Goal: Task Accomplishment & Management: Complete application form

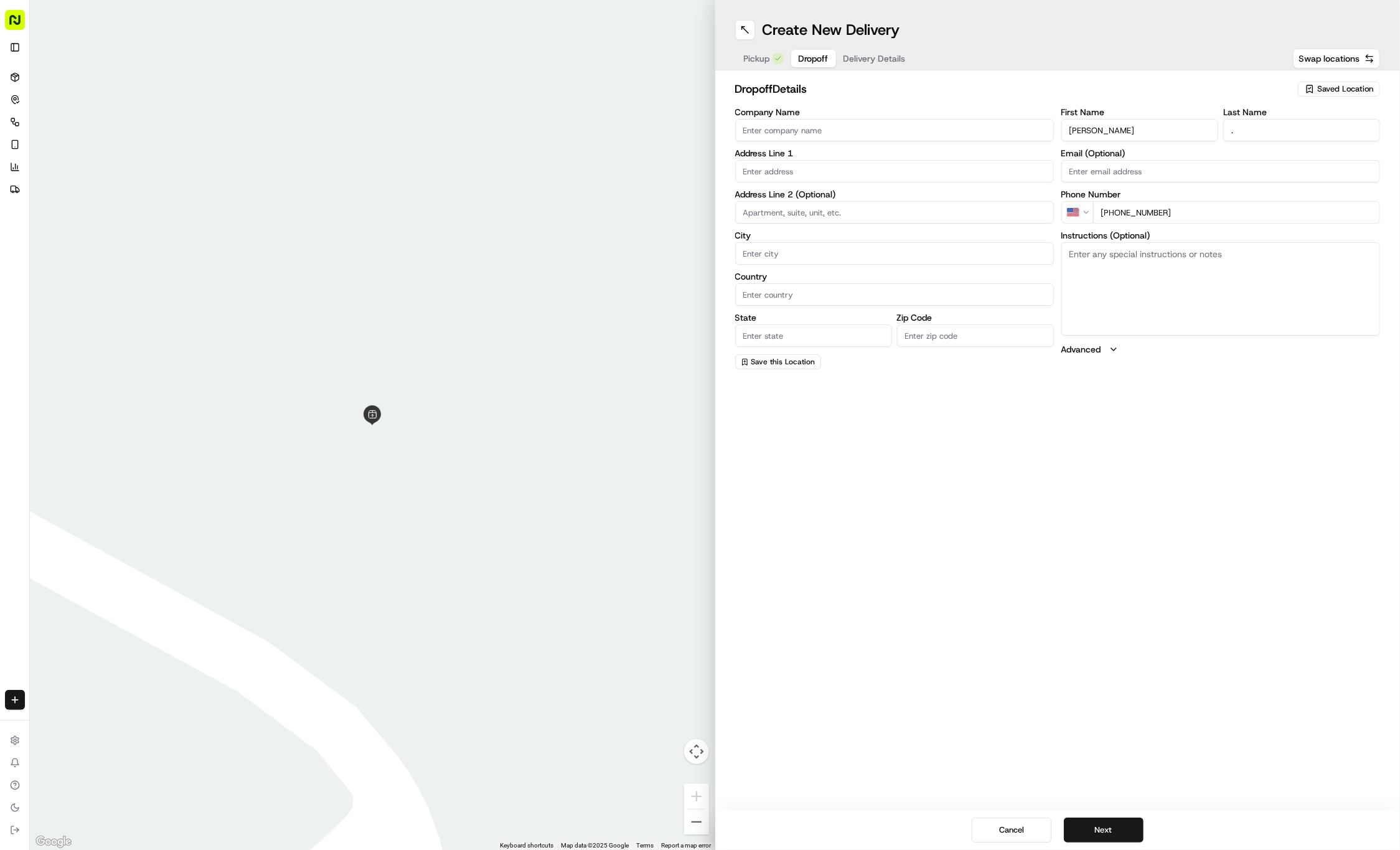
click at [1160, 127] on input "[PERSON_NAME]" at bounding box center [1140, 130] width 157 height 22
type input "J"
paste input "John Schiebe"
type input "John Schiebe"
click at [1271, 135] on input "." at bounding box center [1301, 130] width 157 height 22
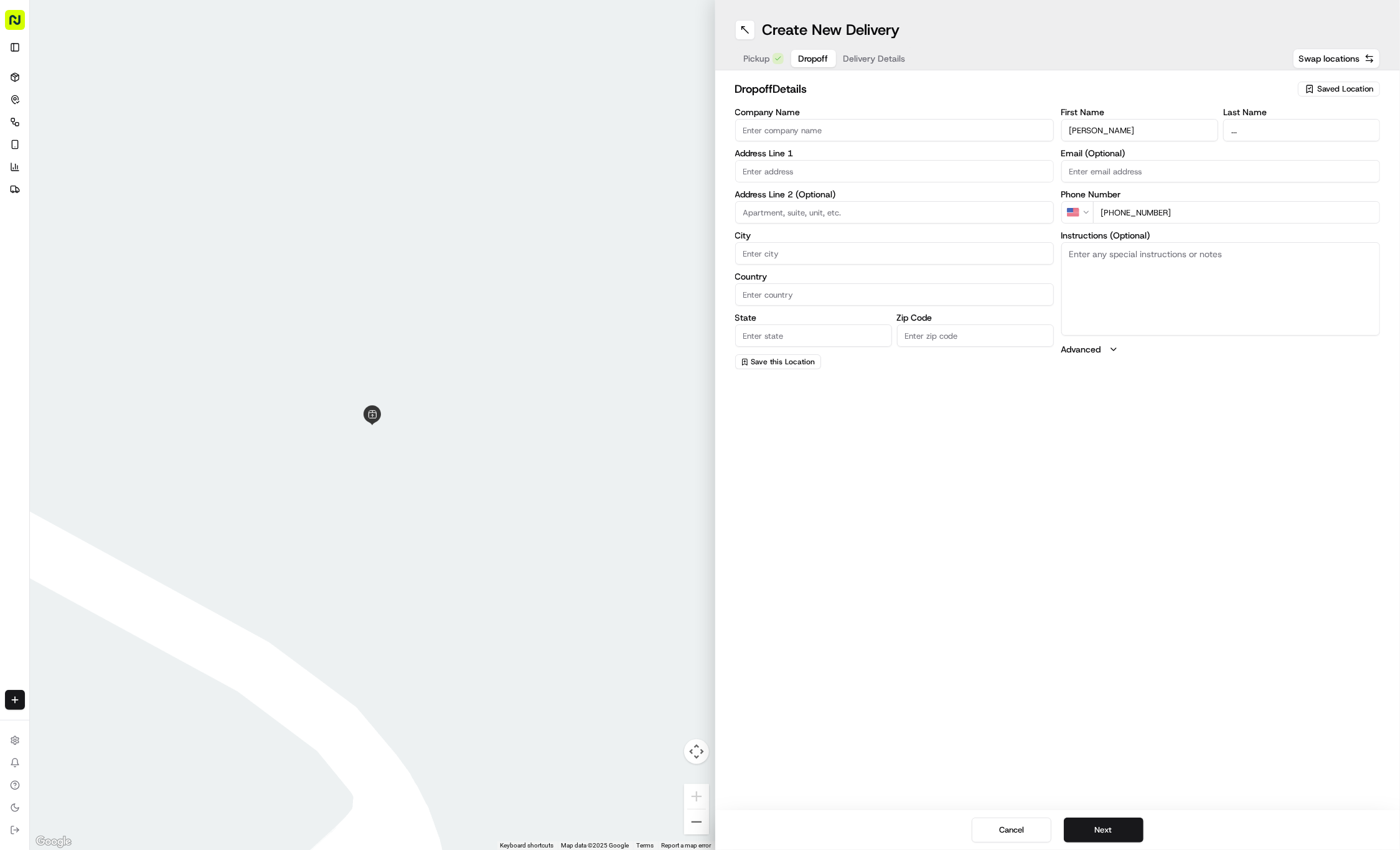
type input "..."
click at [1180, 210] on input "[PHONE_NUMBER]" at bounding box center [1236, 211] width 287 height 22
paste input "405 978 4002"
type input "+1 405 978 4002"
click at [1221, 279] on textarea "Instructions (Optional)" at bounding box center [1220, 289] width 318 height 93
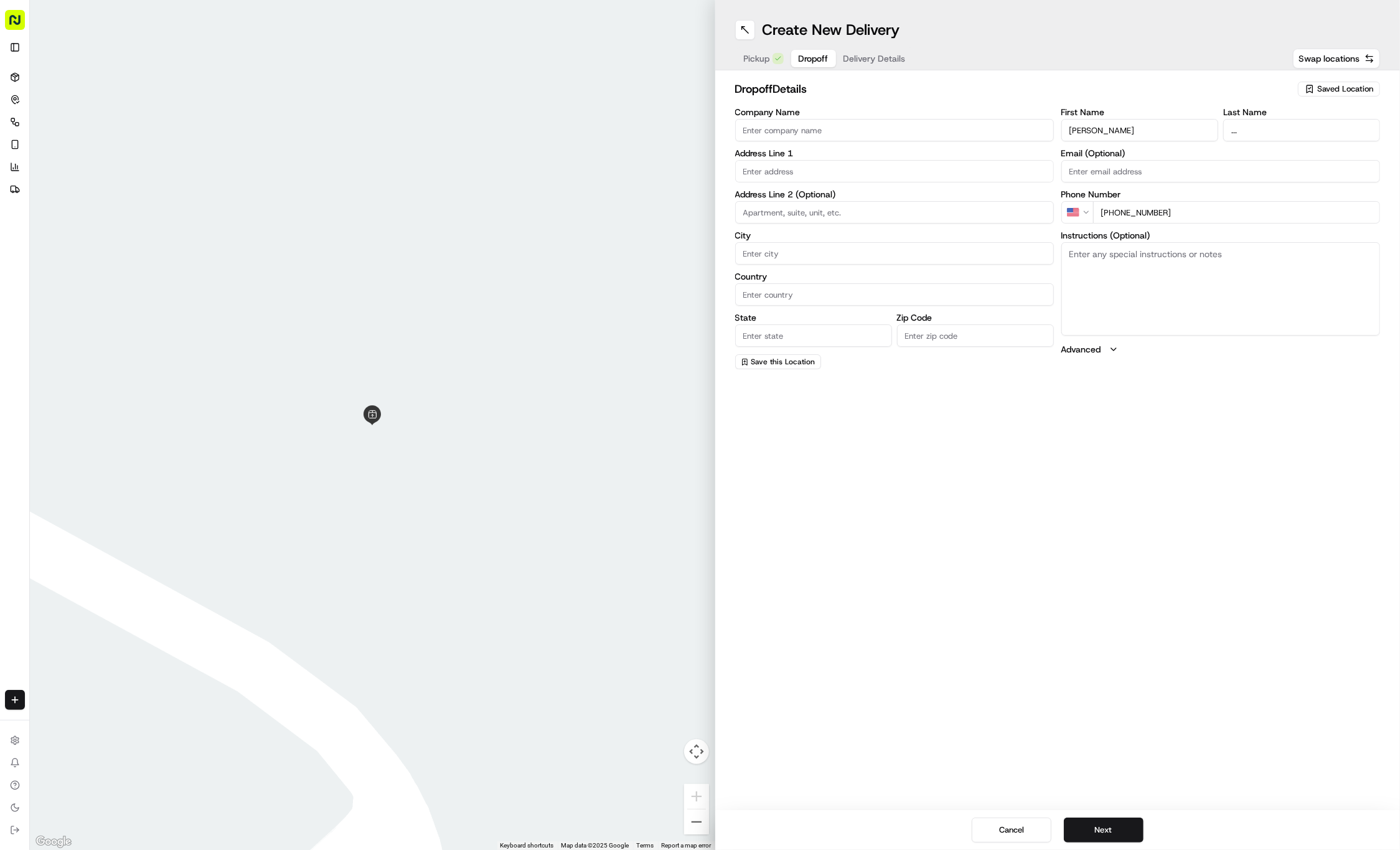
click at [1221, 279] on textarea "Instructions (Optional)" at bounding box center [1220, 289] width 318 height 93
paste textarea "Company: Hilton Garden Inn"
type textarea "Company: Hilton Garden Inn"
click at [802, 170] on input "text" at bounding box center [894, 171] width 318 height 22
paste input "301 W 17th St"
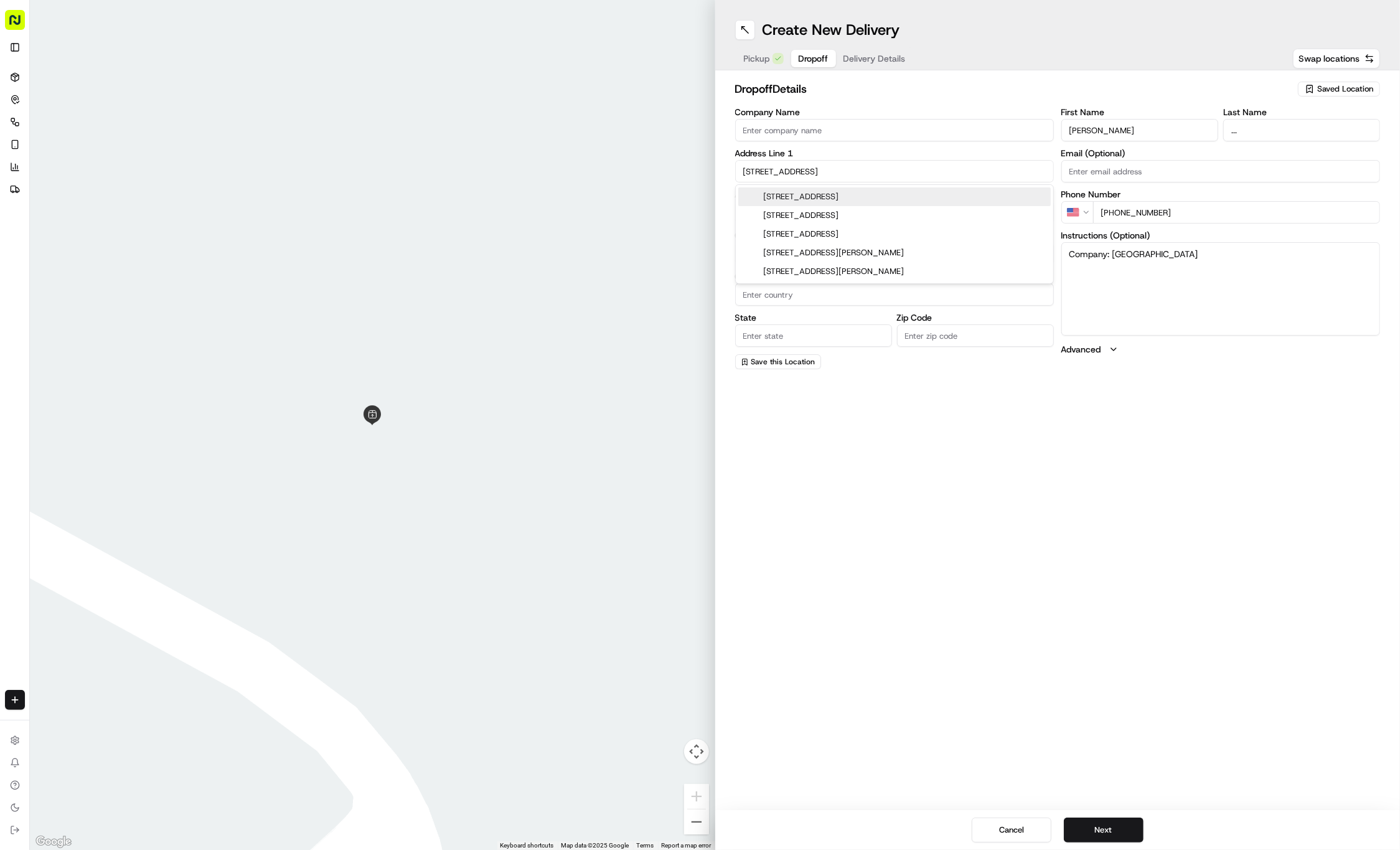
click at [944, 194] on div "301 West 17th Street, Austin, TX" at bounding box center [894, 196] width 313 height 19
type input "301 W 17th St, Austin, TX 78701, USA"
type input "Austin"
type input "United States"
type input "TX"
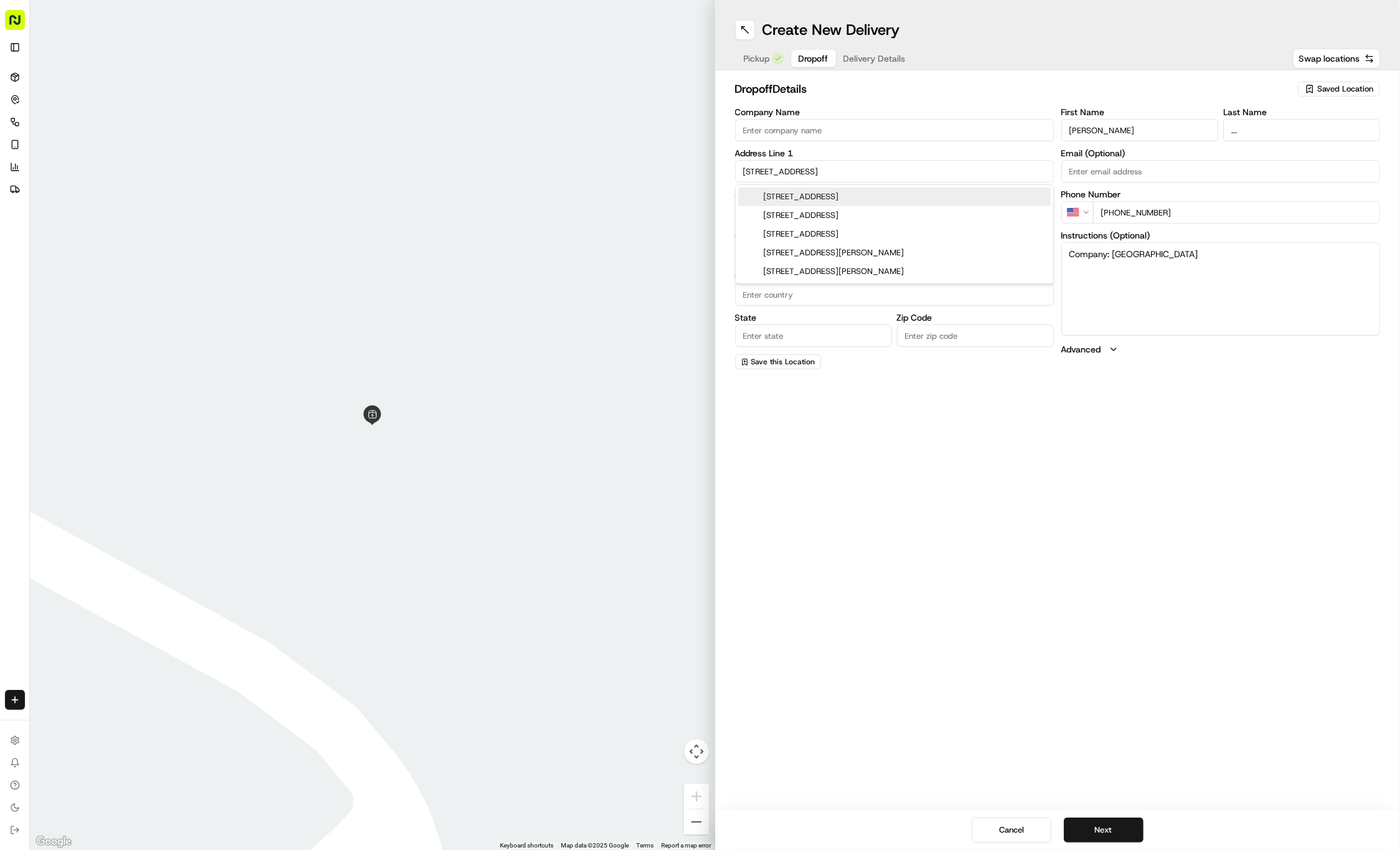
type input "78701"
click at [944, 194] on div "301 West 17th Street, Austin, TX" at bounding box center [894, 196] width 313 height 19
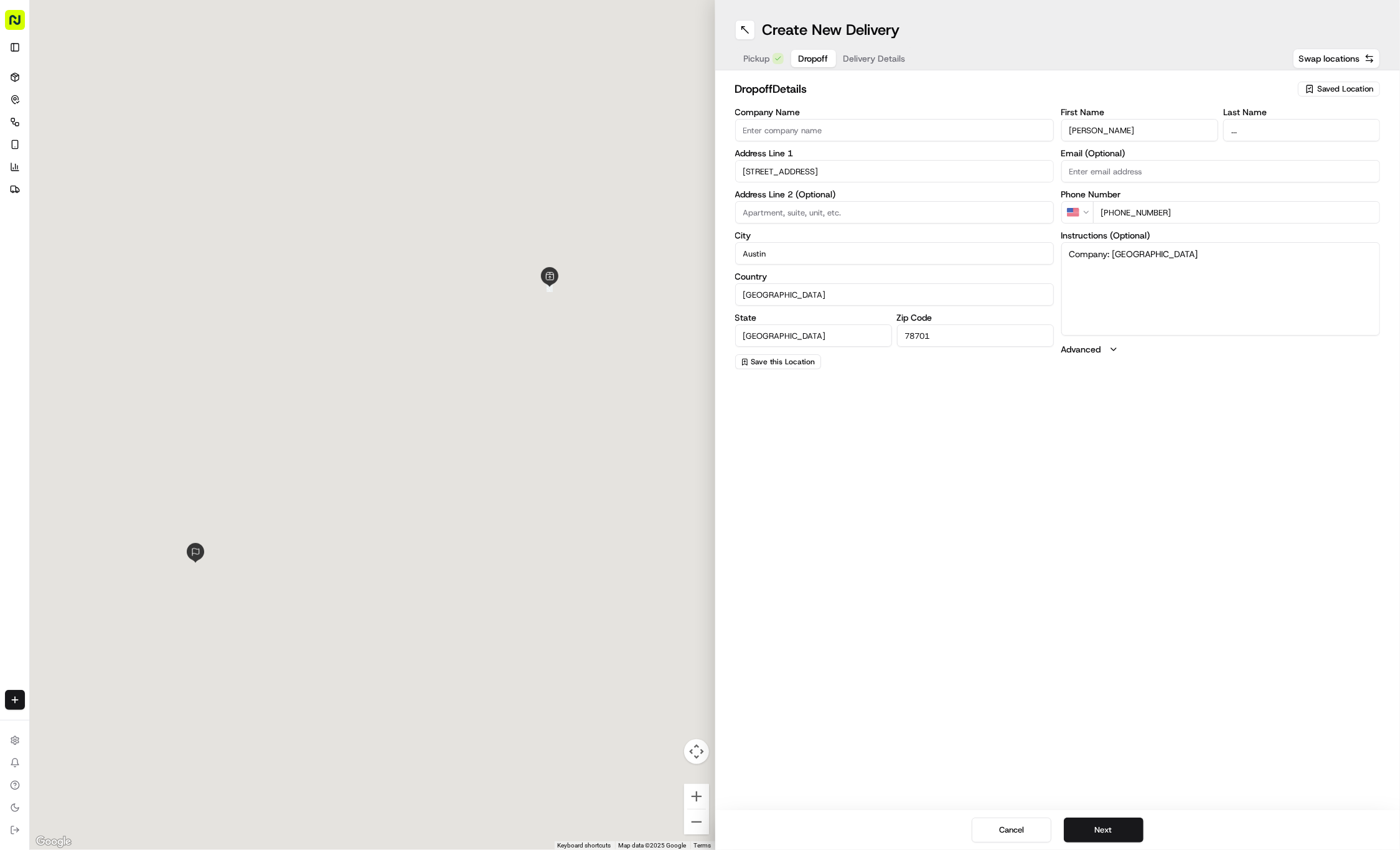
type input "301 West 17th Street"
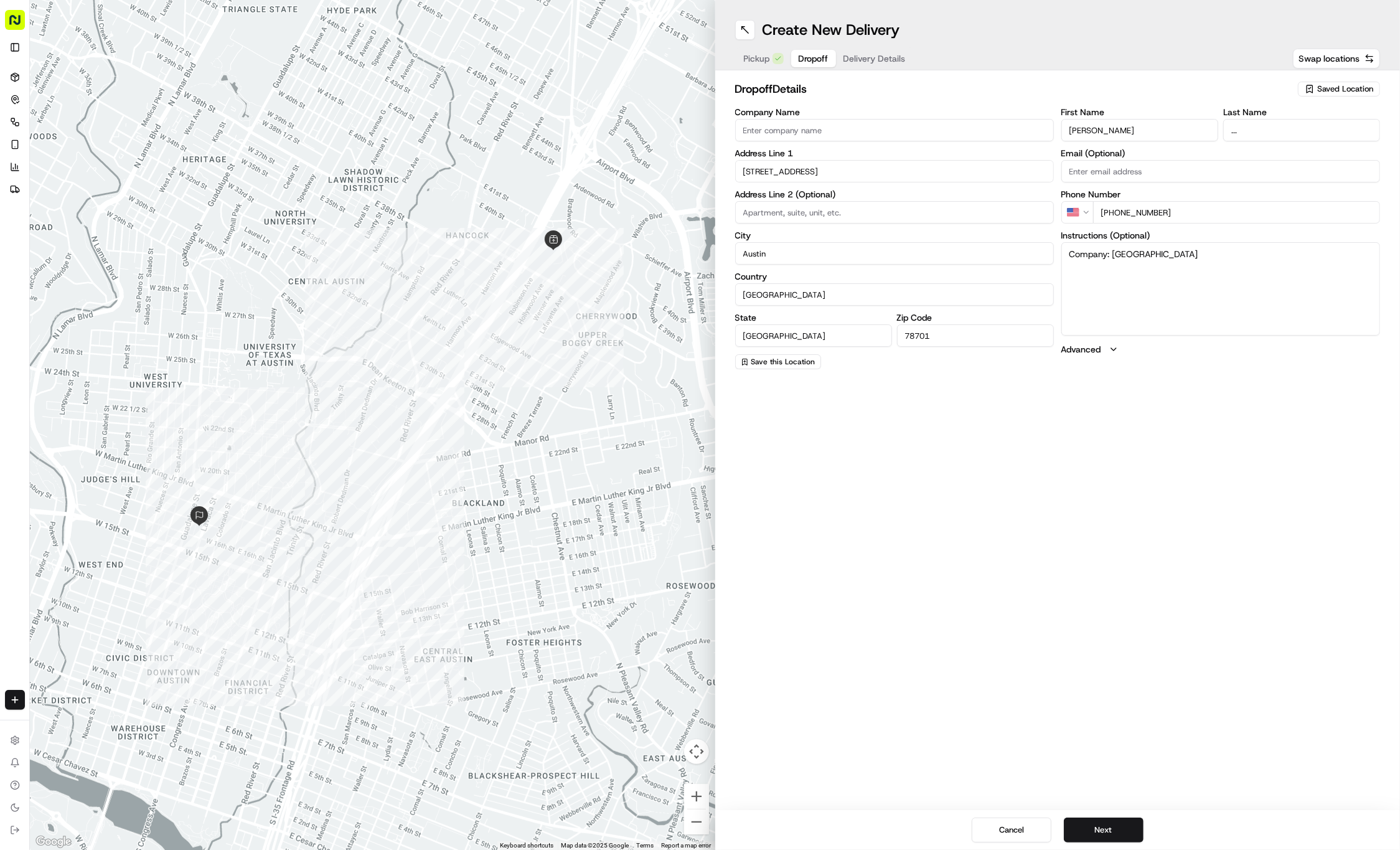
click at [890, 56] on span "Delivery Details" at bounding box center [874, 58] width 62 height 12
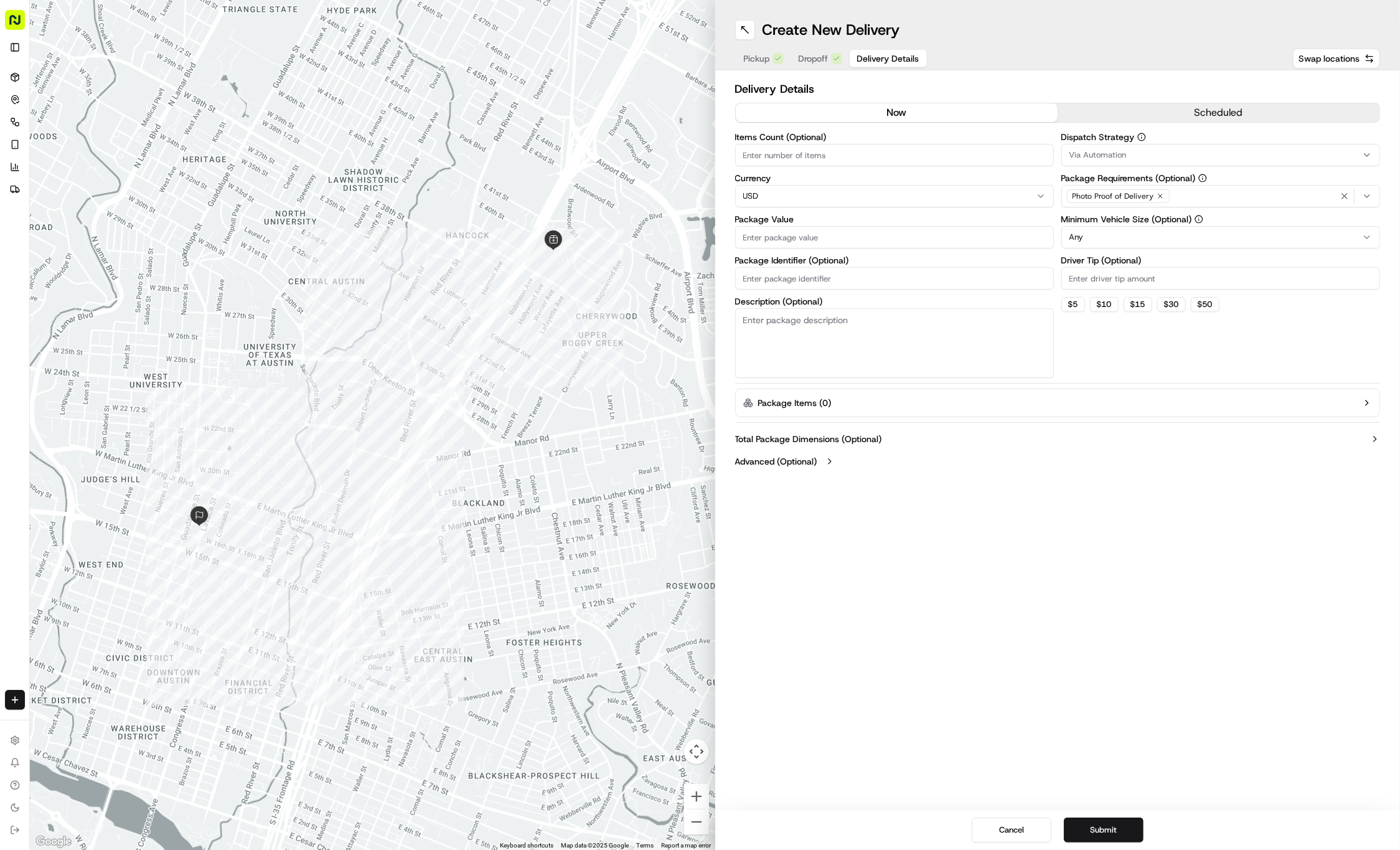
click at [1276, 150] on div "Via Automation" at bounding box center [1220, 155] width 313 height 11
click at [1209, 224] on span "Tso Cherrywood Strategy" at bounding box center [1158, 223] width 153 height 11
click at [1203, 72] on html "Tso Chinese 01 Cherrywood jason@tsochinese.com Toggle Sidebar Deliveries Contro…" at bounding box center [700, 425] width 1400 height 850
click at [1156, 195] on icon "button" at bounding box center [1159, 196] width 7 height 7
click at [1156, 195] on div "Photo Proof of Delivery" at bounding box center [1220, 196] width 313 height 19
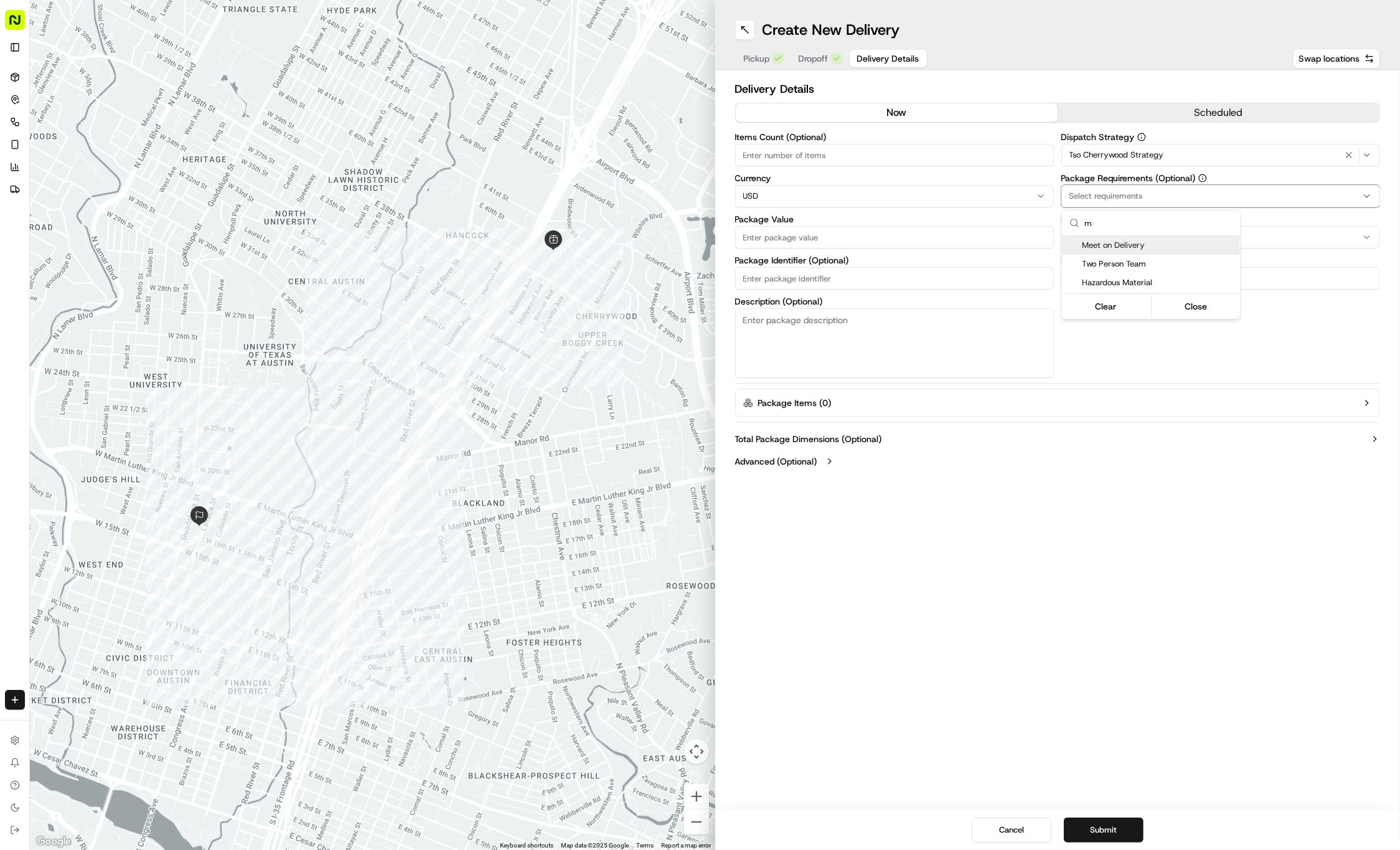
type input "m"
click at [1188, 249] on span "Meet on Delivery" at bounding box center [1158, 246] width 153 height 11
click at [1148, 90] on html "Tso Chinese 01 Cherrywood jason@tsochinese.com Toggle Sidebar Deliveries Contro…" at bounding box center [700, 425] width 1400 height 850
click at [1121, 268] on input "Driver Tip (Optional)" at bounding box center [1220, 278] width 318 height 22
type input "2"
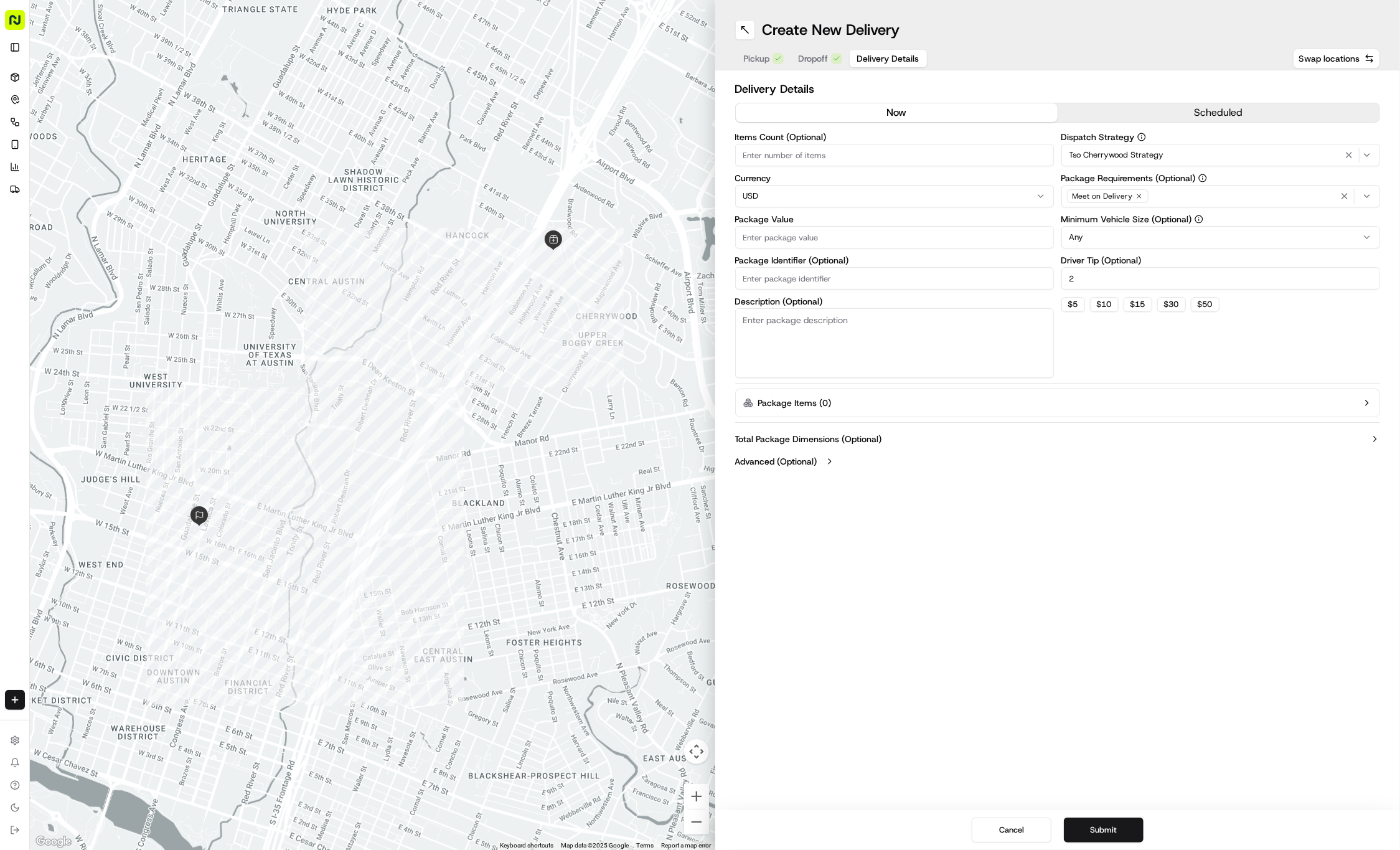
click at [917, 243] on input "Package Value" at bounding box center [894, 237] width 318 height 22
type input "32.10"
click at [787, 269] on input "Package Identifier (Optional)" at bounding box center [894, 278] width 318 height 22
paste input "#SPNTMU8"
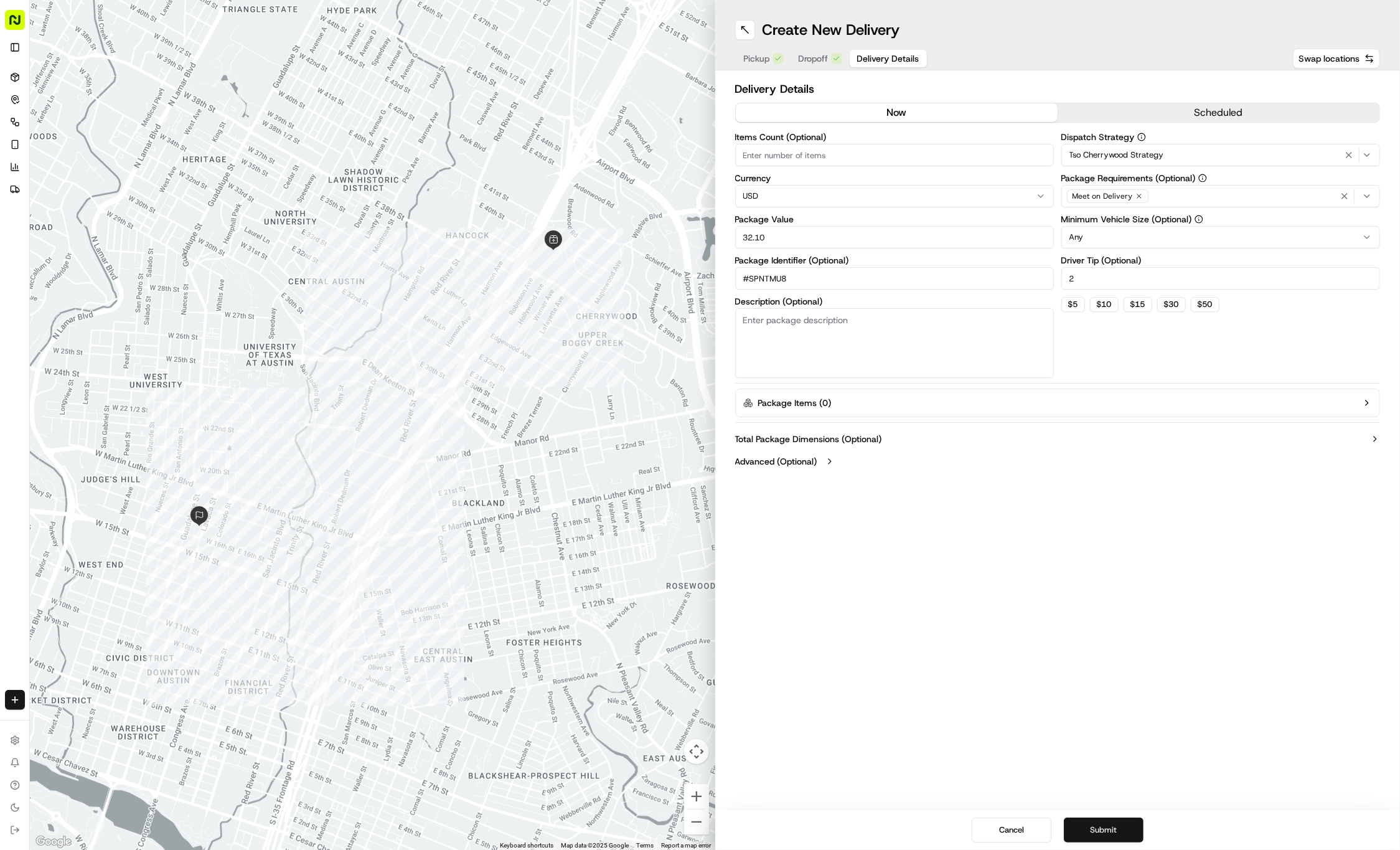
type input "#SPNTMU8"
click at [1082, 829] on button "Submit" at bounding box center [1104, 830] width 80 height 24
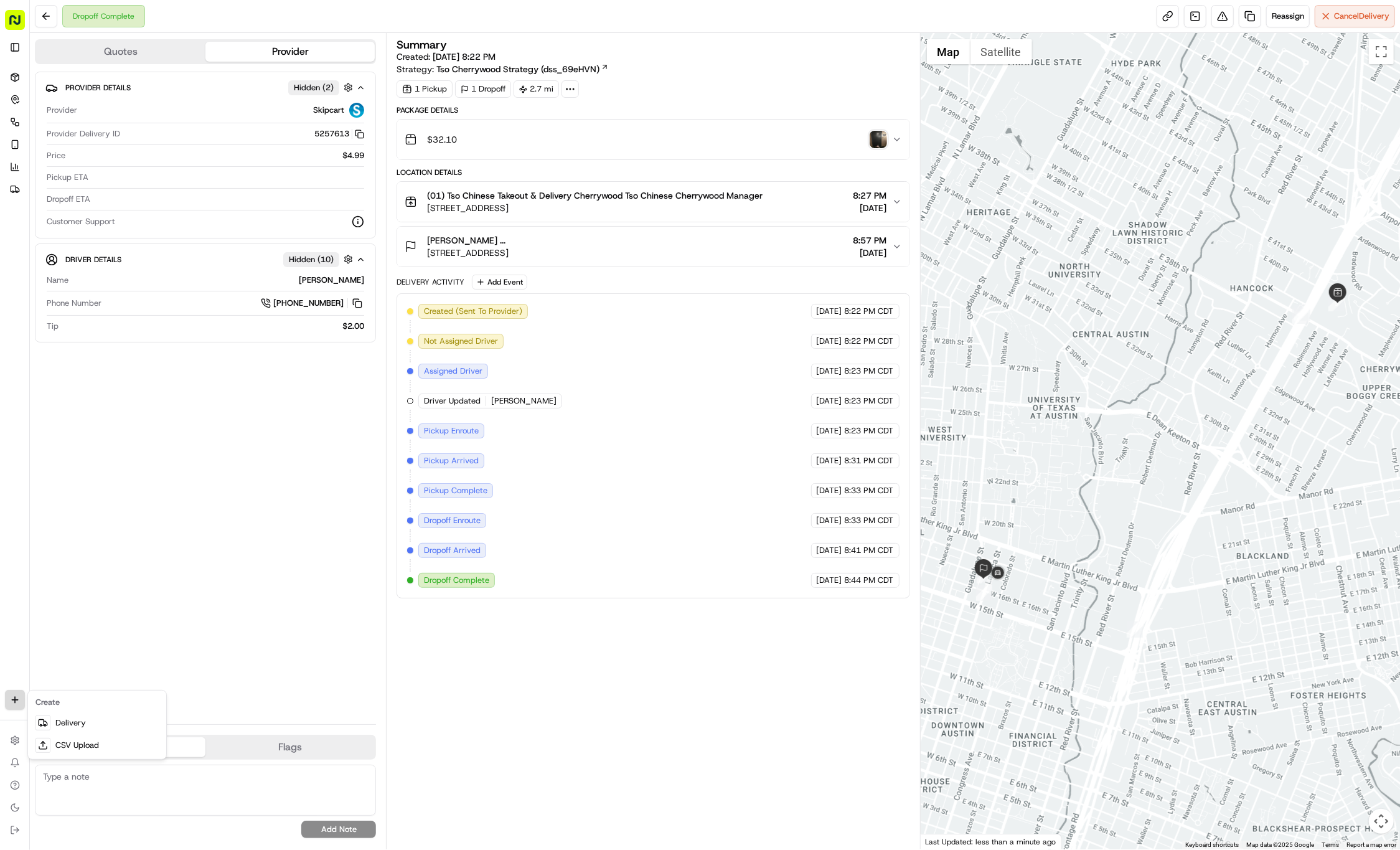
click at [16, 703] on html "Tso Chinese 01 Cherrywood jason@tsochinese.com Toggle Sidebar Deliveries Contro…" at bounding box center [700, 425] width 1400 height 850
click at [69, 724] on link "Delivery" at bounding box center [96, 722] width 133 height 22
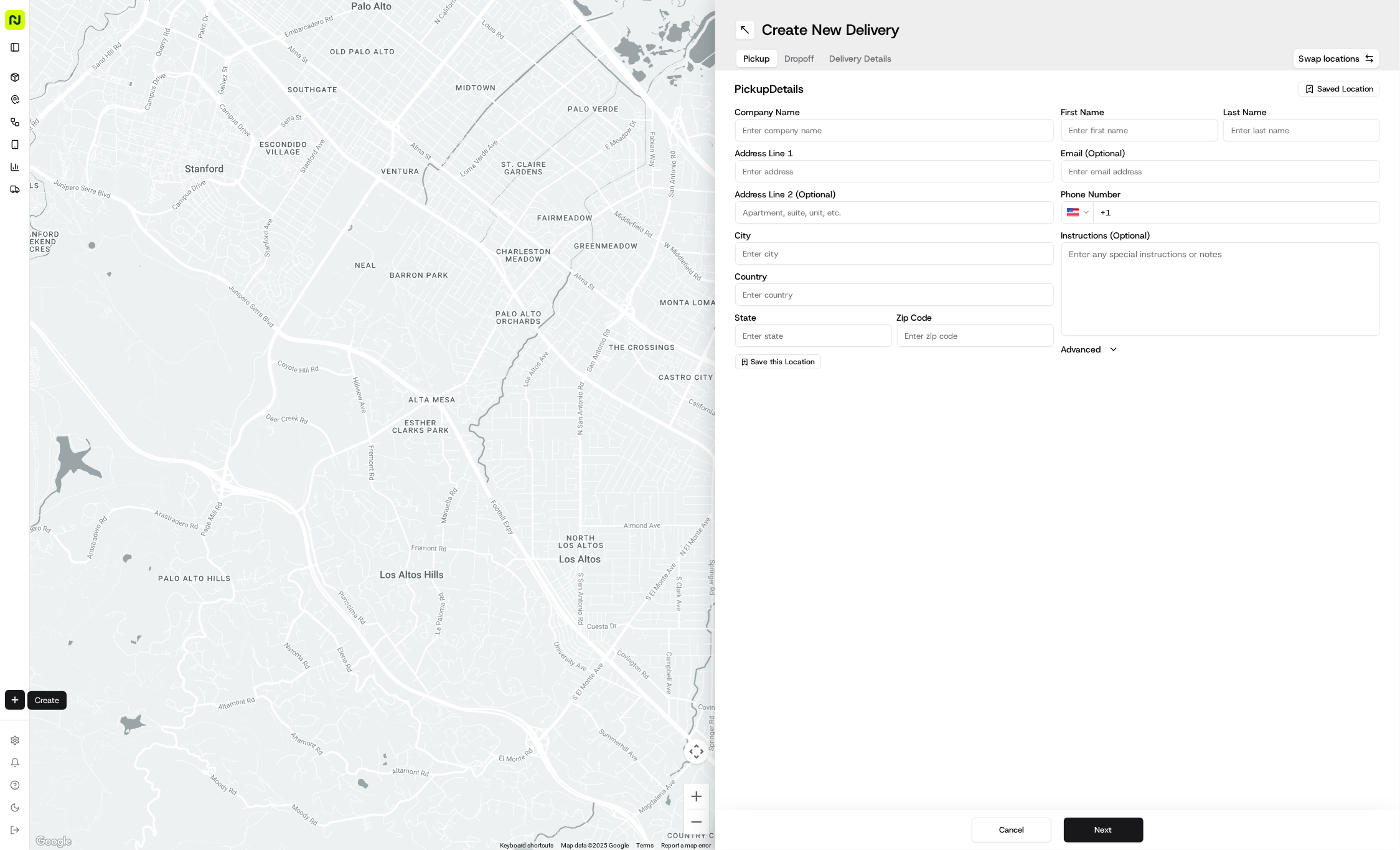
click at [1318, 88] on span "Saved Location" at bounding box center [1344, 89] width 56 height 11
click at [1313, 131] on span "(01) Tso Chinese Takeout & Delivery Cherrywood" at bounding box center [1318, 140] width 153 height 22
type input "(01) Tso Chinese Takeout & Delivery Cherrywood"
type input "Ste E-5"
type input "Austin"
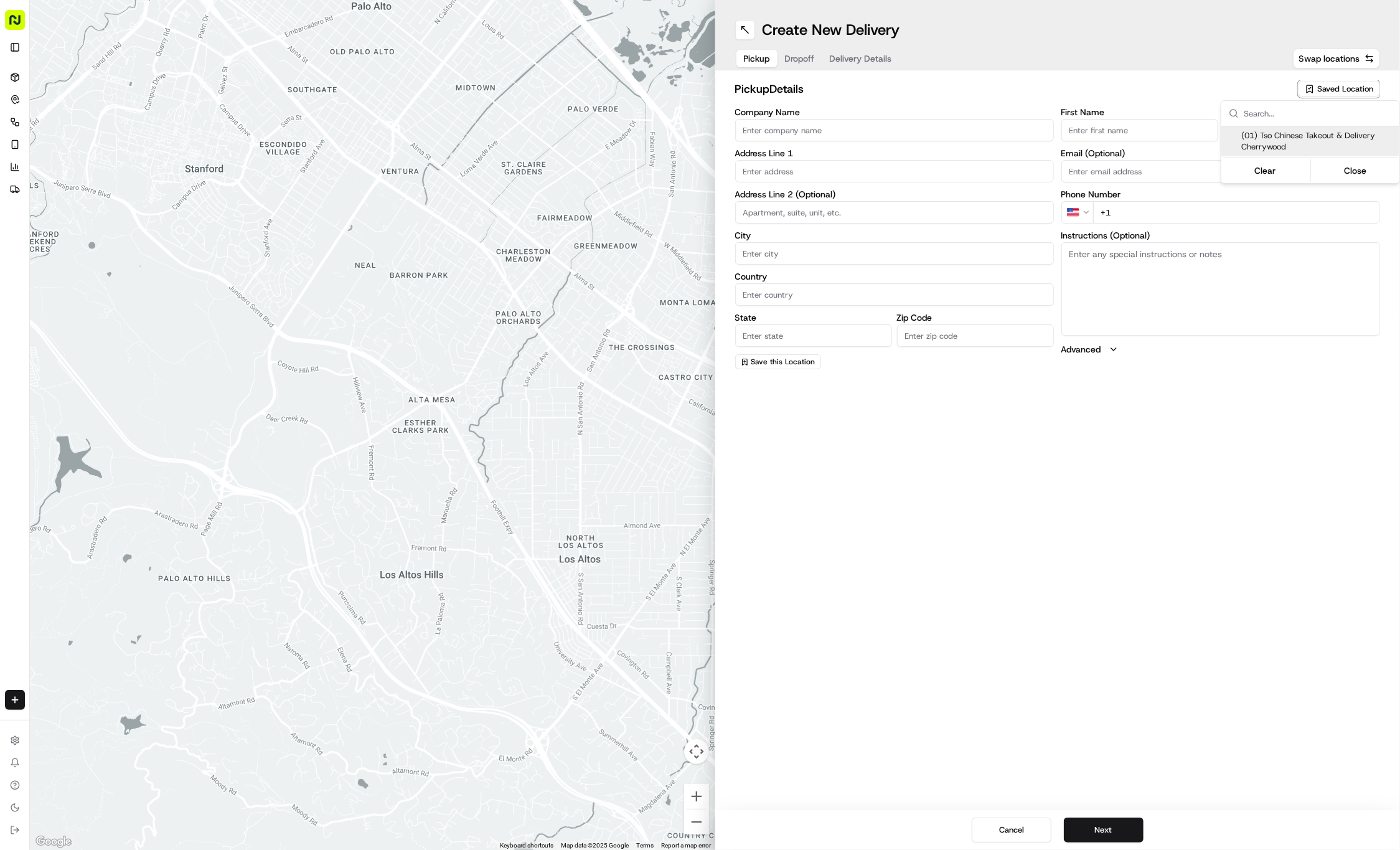
type input "US"
type input "TX"
type input "78722"
type input "Tso Chinese"
type input "Cherrywood Manager"
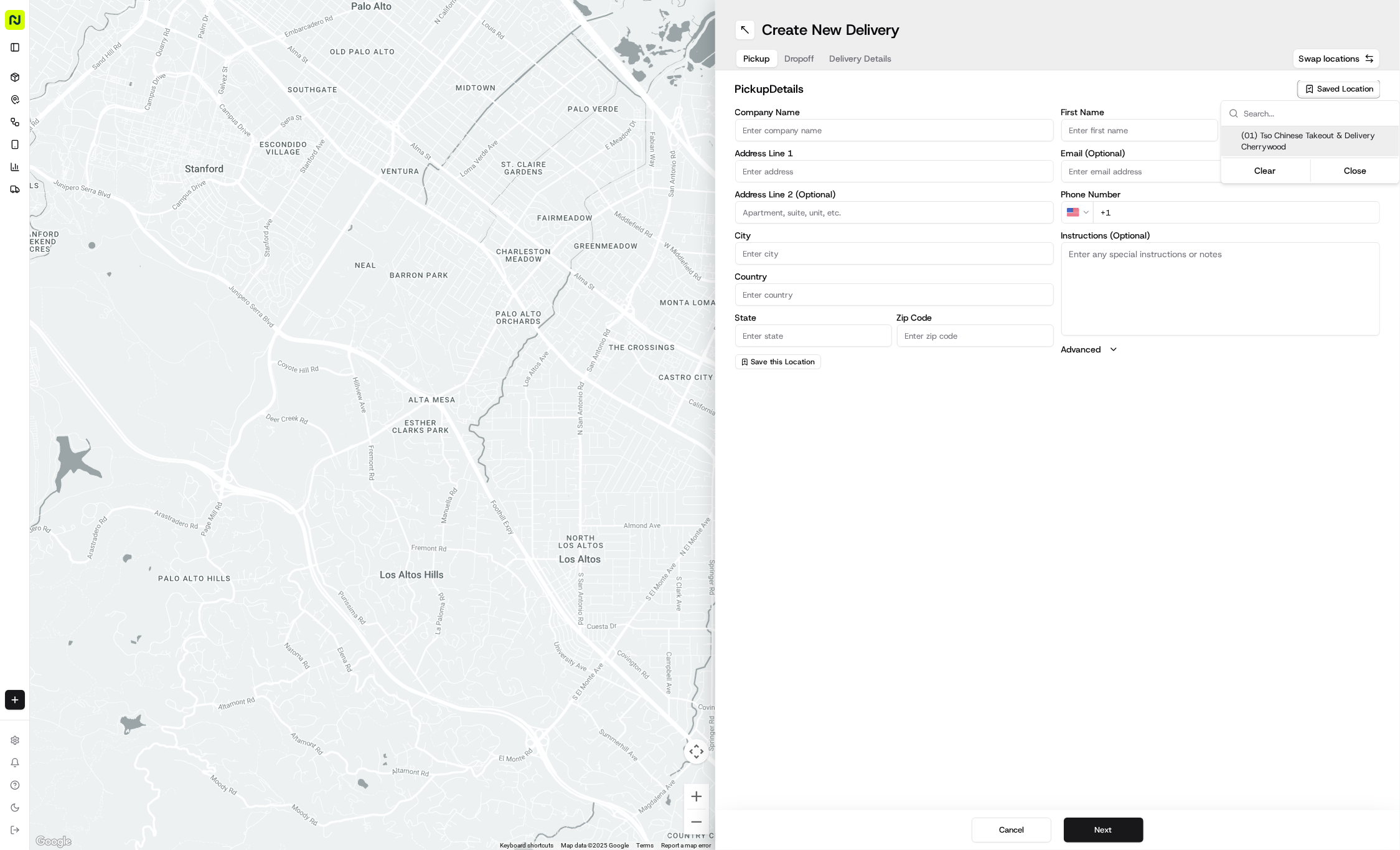
type input "cherrywoodstore@tsochinese.com"
type input "+1 512 401 3232"
type textarea "Submit a picture displaying address & food as Proof of Delivery. Envía una foto…"
type input "3909 N Interstate Hwy 35"
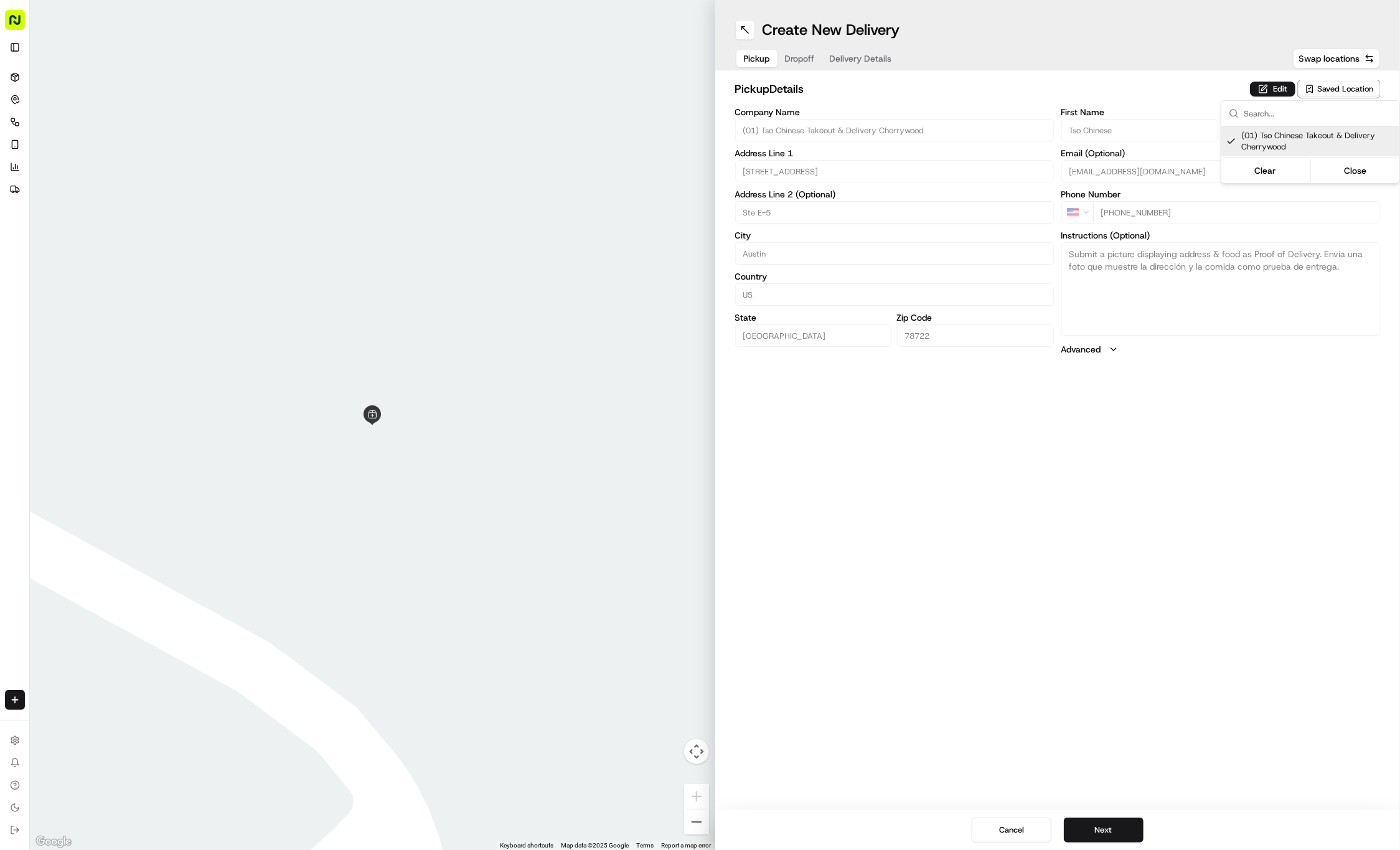
click at [807, 53] on html "Tso Chinese 01 Cherrywood jason@tsochinese.com Toggle Sidebar Deliveries Contro…" at bounding box center [700, 425] width 1400 height 850
click at [807, 53] on span "Dropoff" at bounding box center [799, 58] width 30 height 12
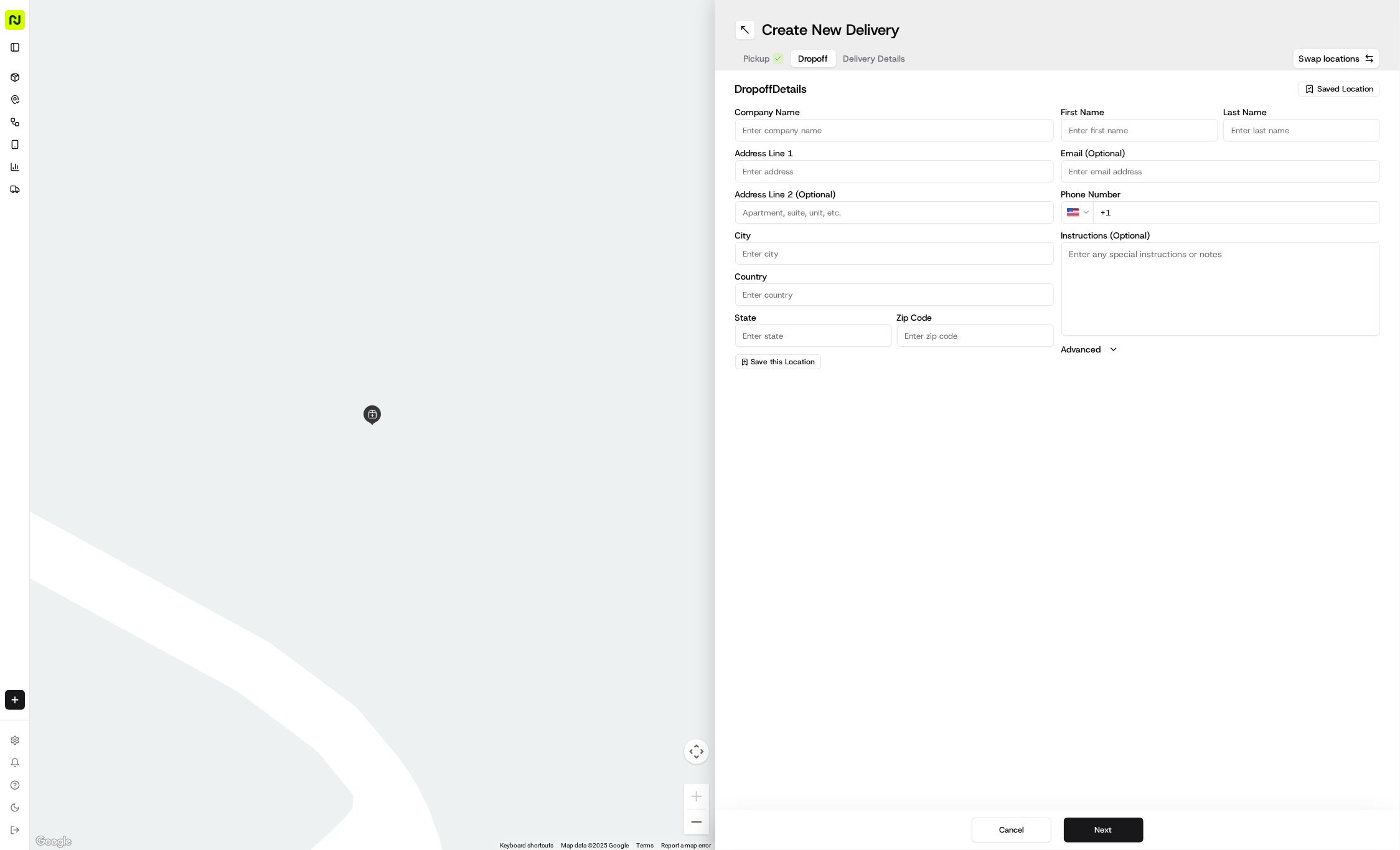
click at [1139, 121] on input "First Name" at bounding box center [1140, 130] width 157 height 22
paste input "Curtis Pollock"
type input "Curtis Pollock"
type input ".."
click at [1238, 220] on input "+1" at bounding box center [1236, 211] width 287 height 22
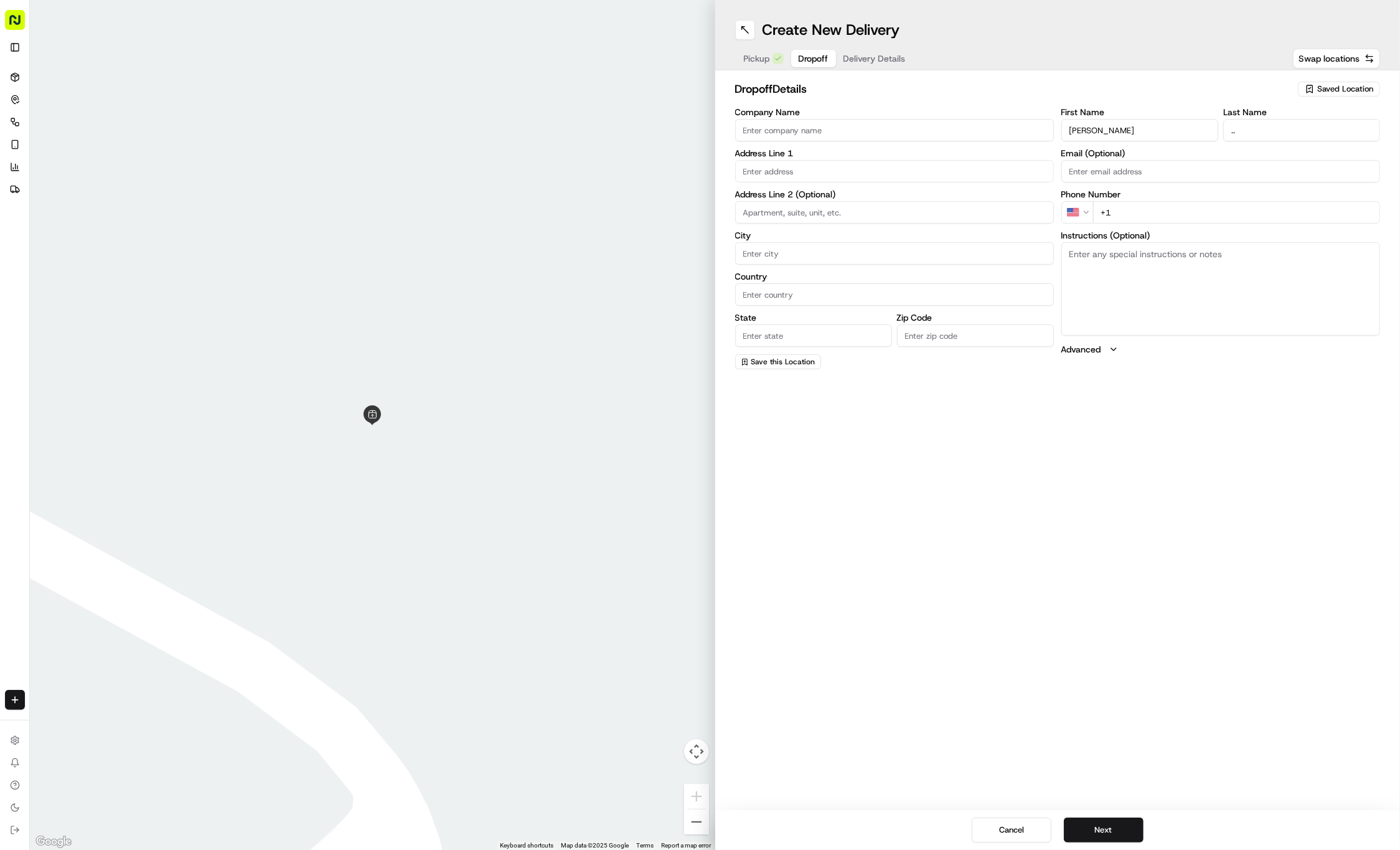
paste input "724 396 5480"
type input "+1 724 396 5480"
click at [815, 171] on input "text" at bounding box center [894, 171] width 318 height 22
paste input "3004 Lakeside Dr"
click at [882, 200] on div "3004 Lakeside Drive, Austin, TX" at bounding box center [894, 196] width 313 height 19
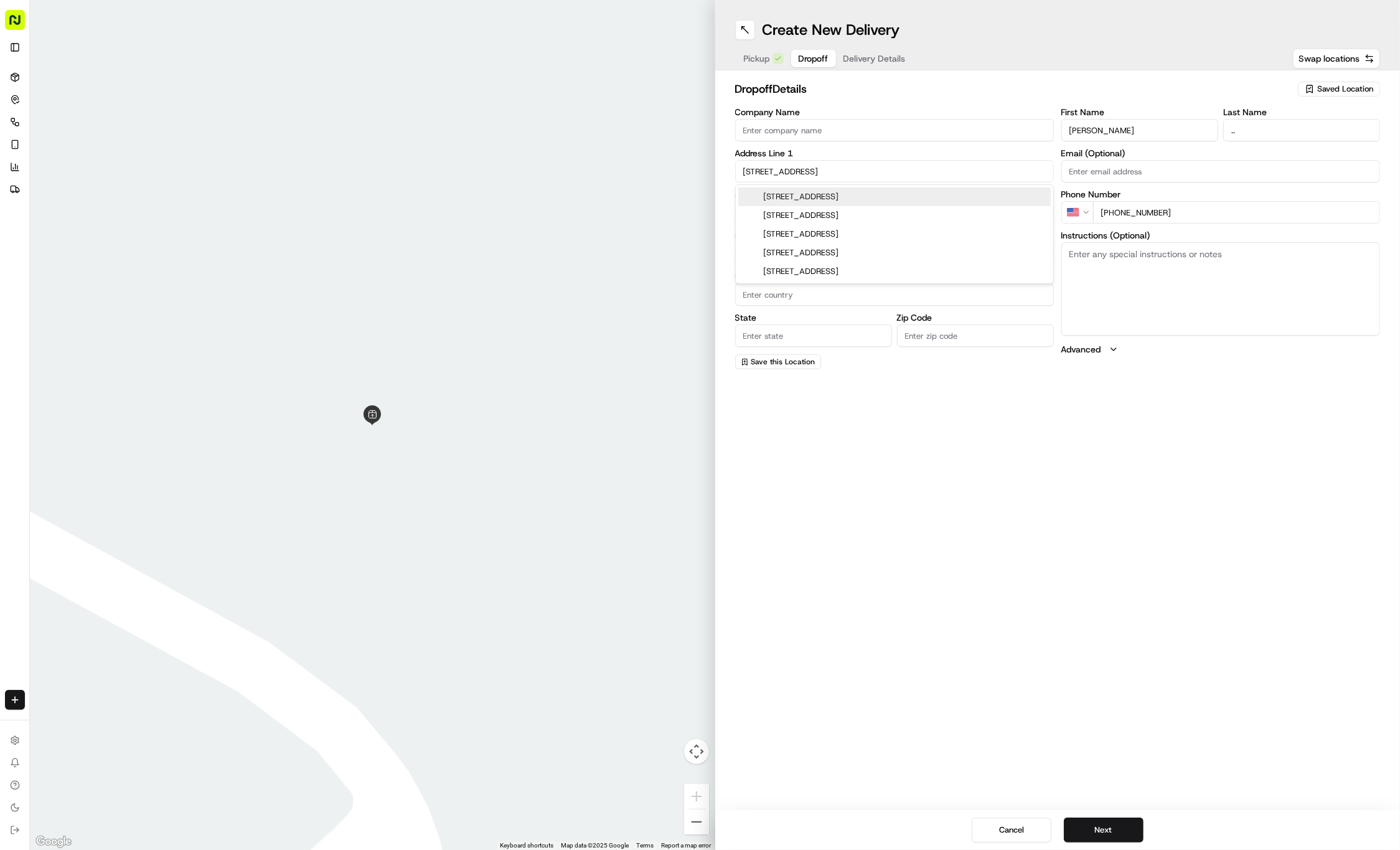
type input "3004 Lakeside Dr, Austin, TX 78723, USA"
type input "Austin"
type input "United States"
type input "TX"
type input "78723"
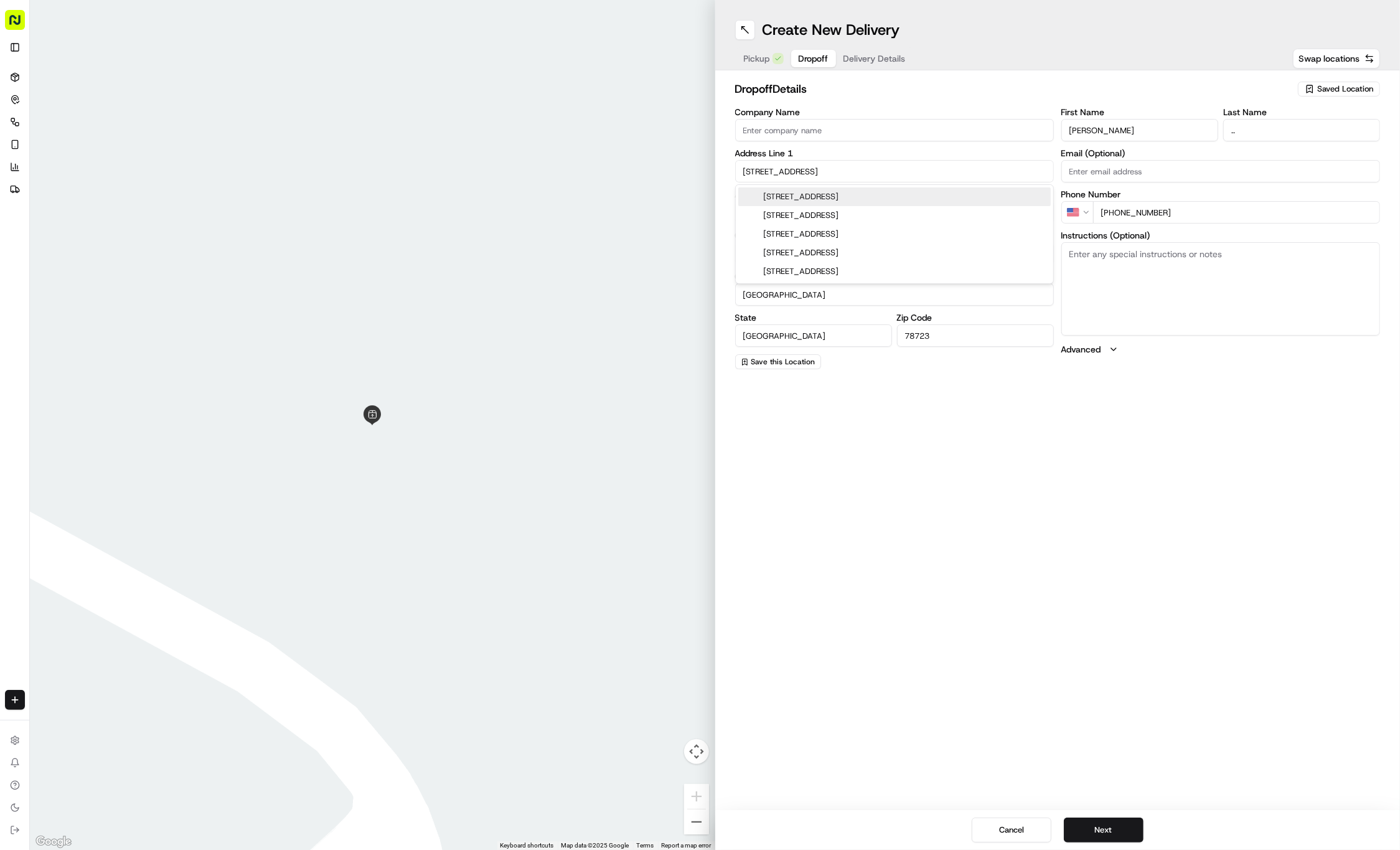
type input "3004 Lakeside Drive"
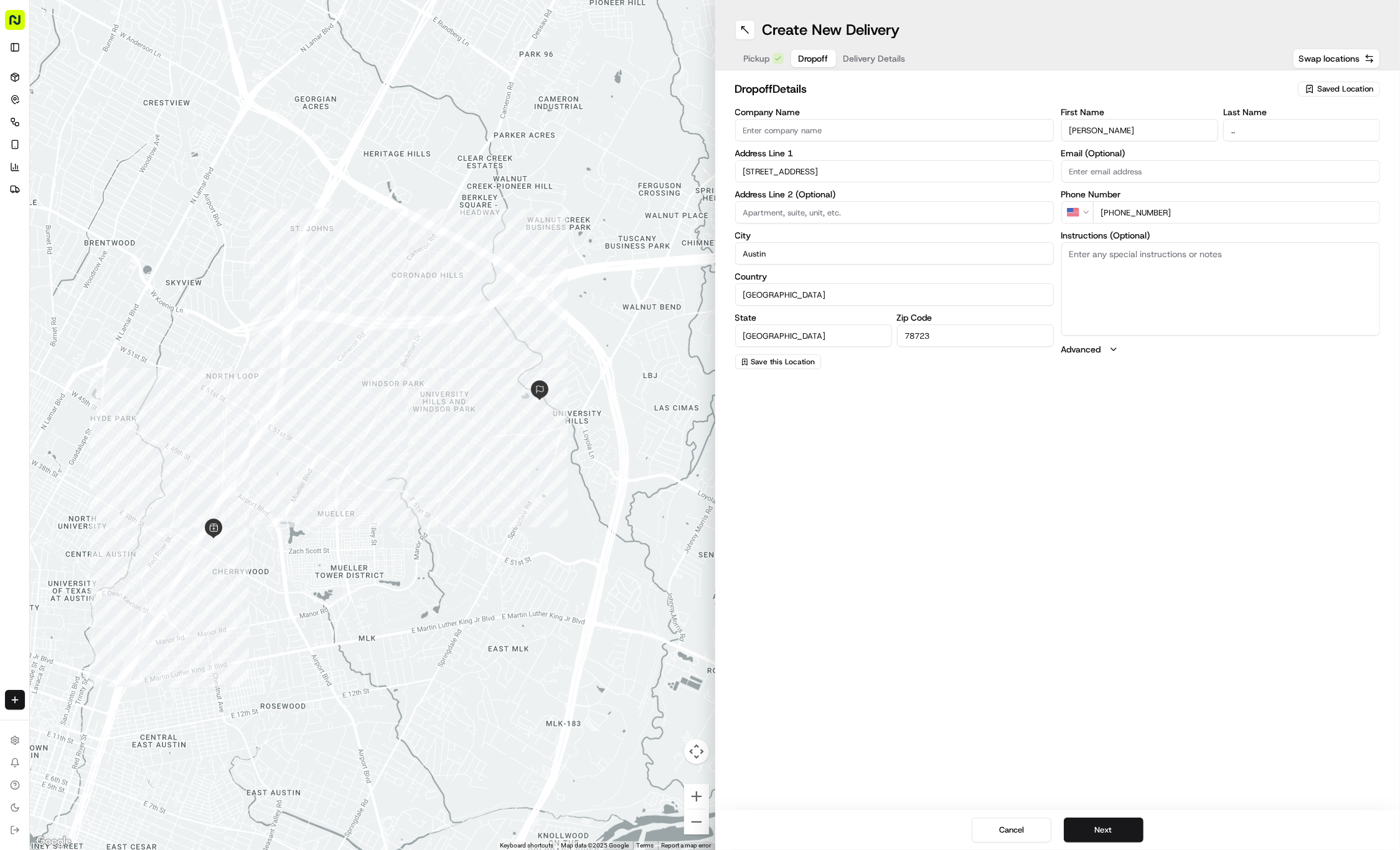
click at [900, 59] on span "Delivery Details" at bounding box center [874, 58] width 62 height 12
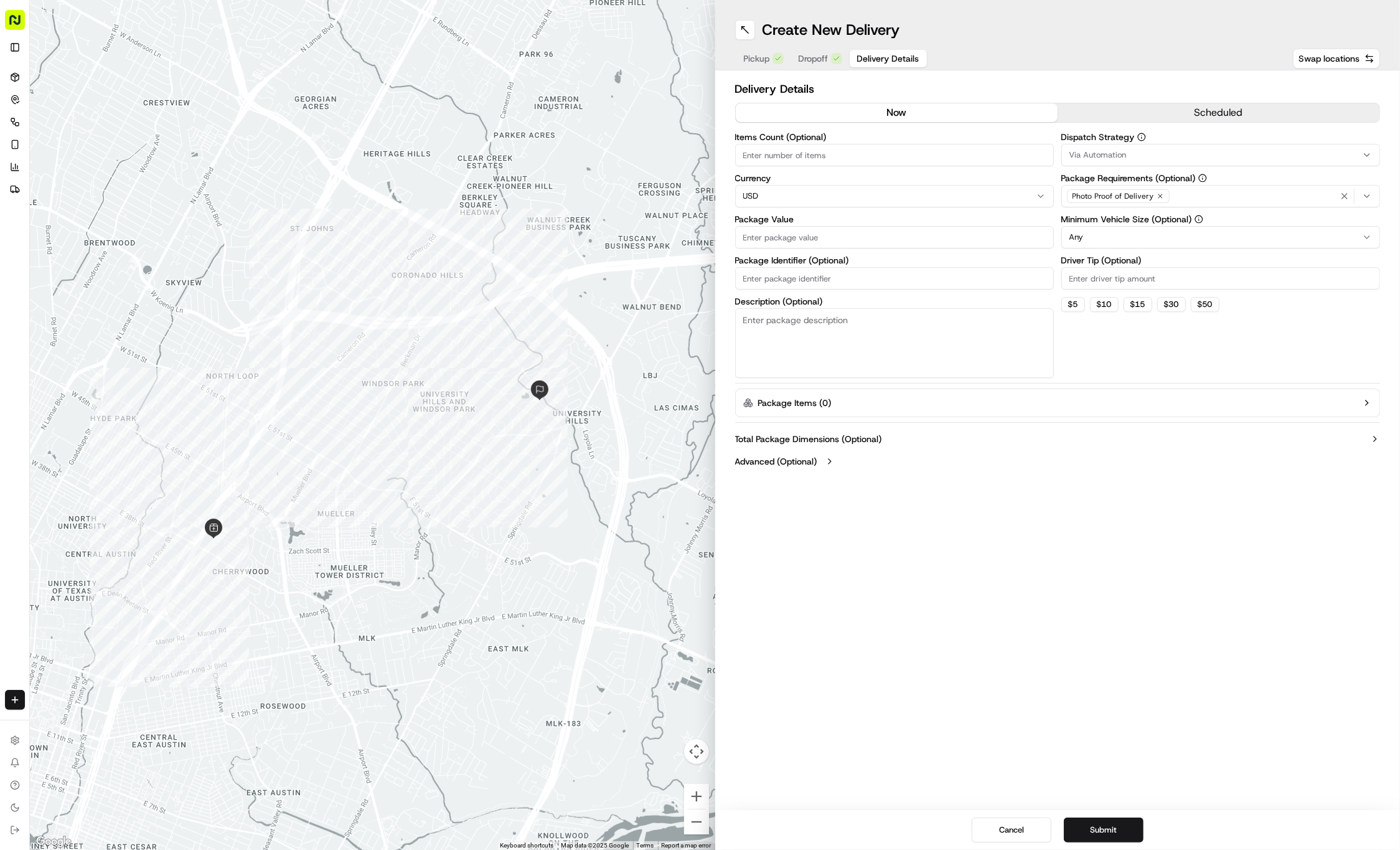
click at [832, 224] on div "Package Value" at bounding box center [894, 231] width 318 height 33
click at [832, 232] on input "Package Value" at bounding box center [894, 237] width 318 height 22
type input "65.49"
click at [895, 271] on input "Package Identifier (Optional)" at bounding box center [894, 278] width 318 height 22
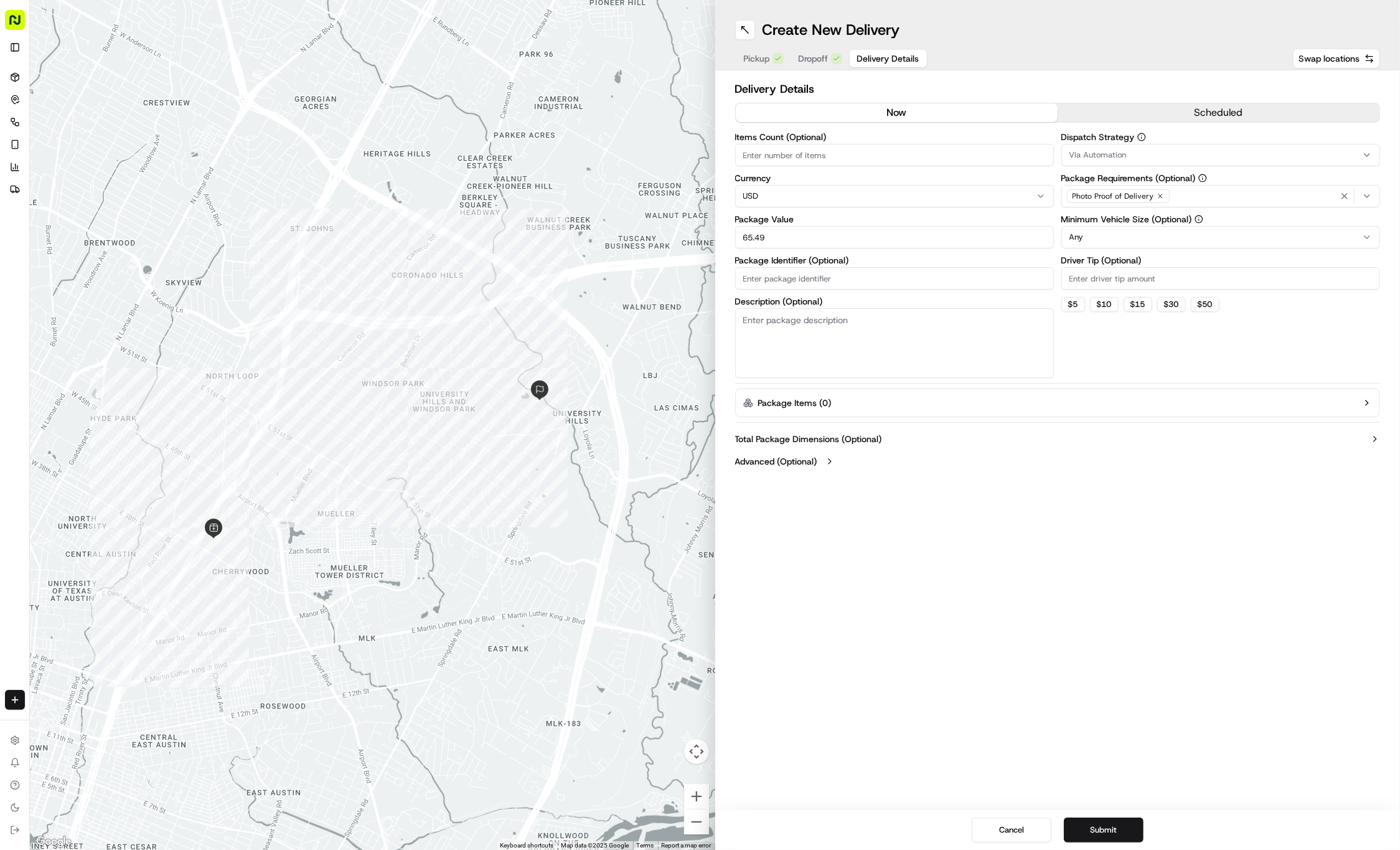
paste input "#K1TAUS2"
type input "#K1TAUS2"
click at [1173, 278] on input "Driver Tip (Optional)" at bounding box center [1220, 278] width 318 height 22
type input "2"
click at [1153, 554] on div "Create New Delivery Pickup Dropoff Delivery Details Swap locations Delivery Det…" at bounding box center [1057, 425] width 685 height 850
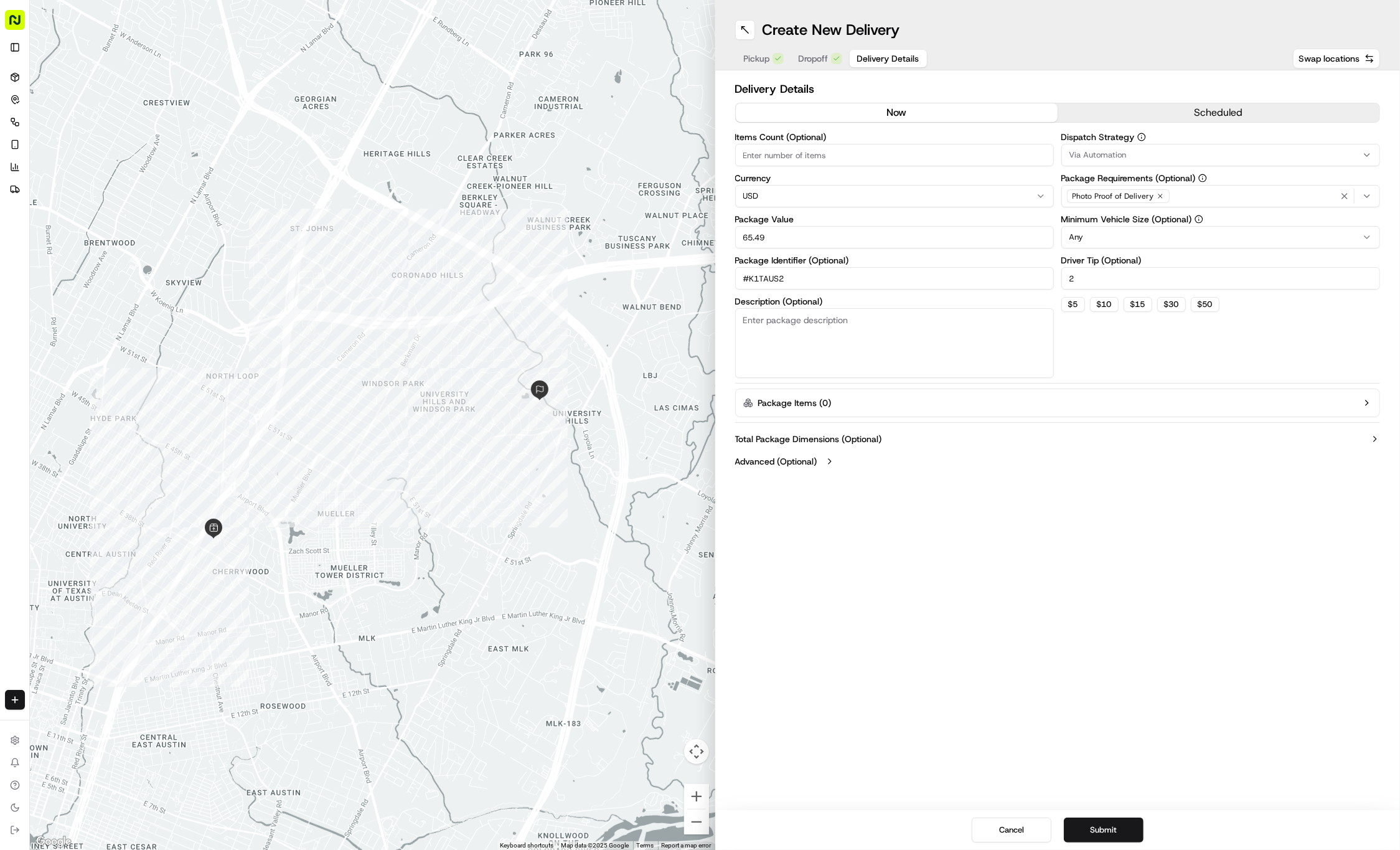
click at [1112, 845] on div "Cancel Submit" at bounding box center [1057, 830] width 685 height 40
click at [1115, 821] on button "Submit" at bounding box center [1104, 830] width 80 height 24
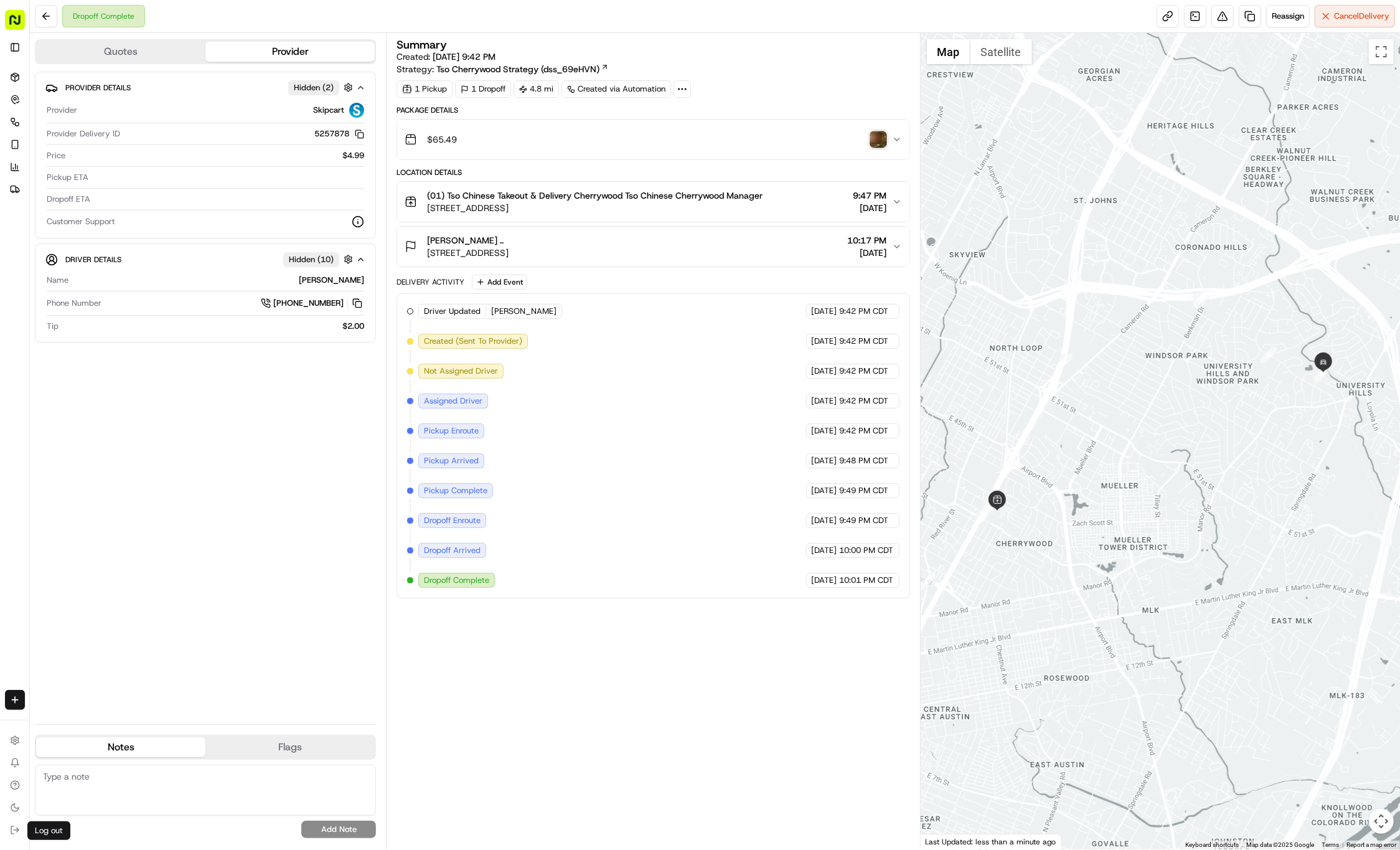
click at [878, 140] on img "button" at bounding box center [878, 139] width 17 height 17
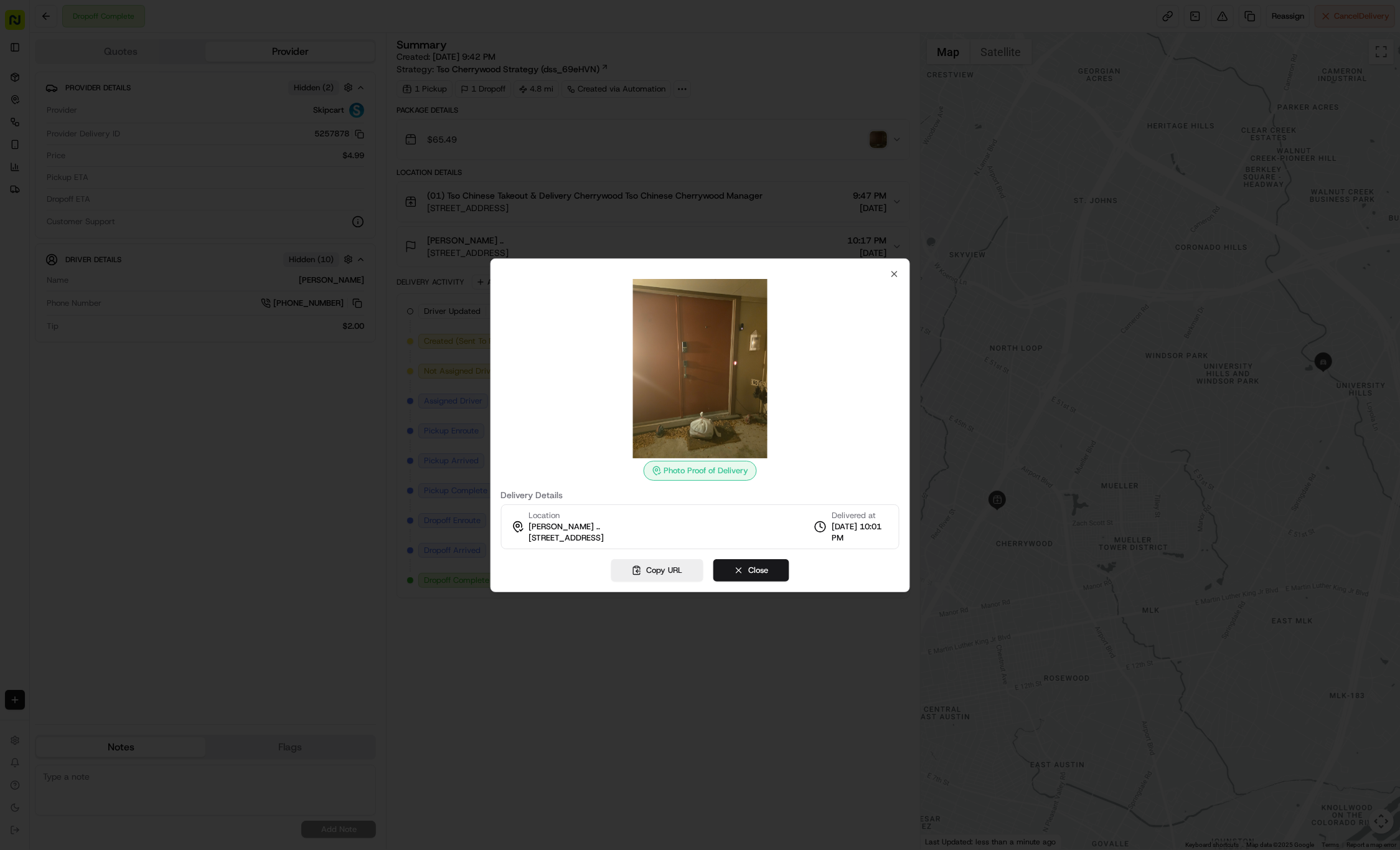
click at [869, 273] on div "Photo Proof of Delivery Delivery Details Location Curtis Pollock .. 3004 Lakesi…" at bounding box center [700, 408] width 399 height 280
click at [891, 276] on icon "button" at bounding box center [894, 274] width 5 height 5
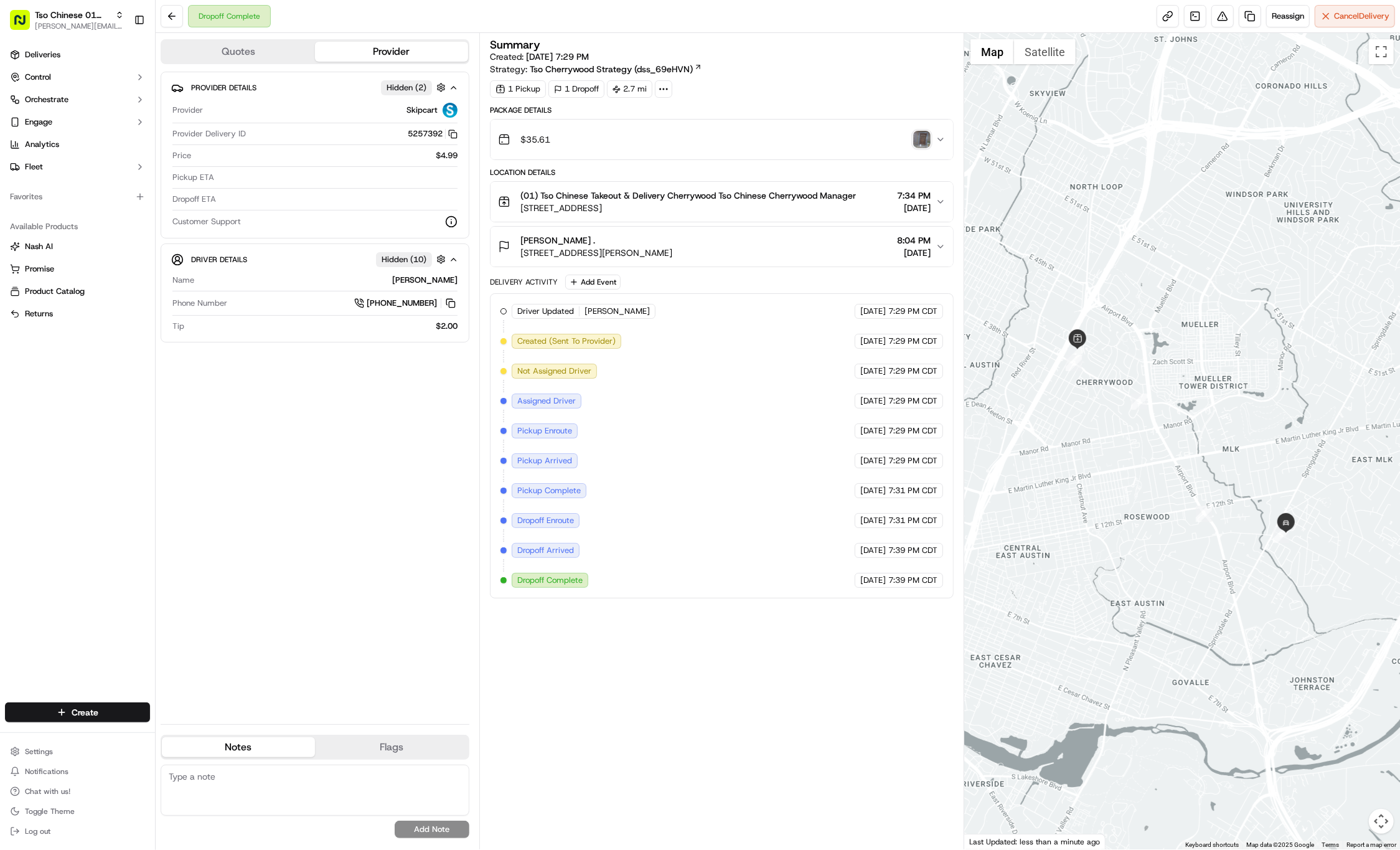
click at [233, 4] on div "Dropoff Complete Reassign Cancel Delivery" at bounding box center [778, 16] width 1244 height 33
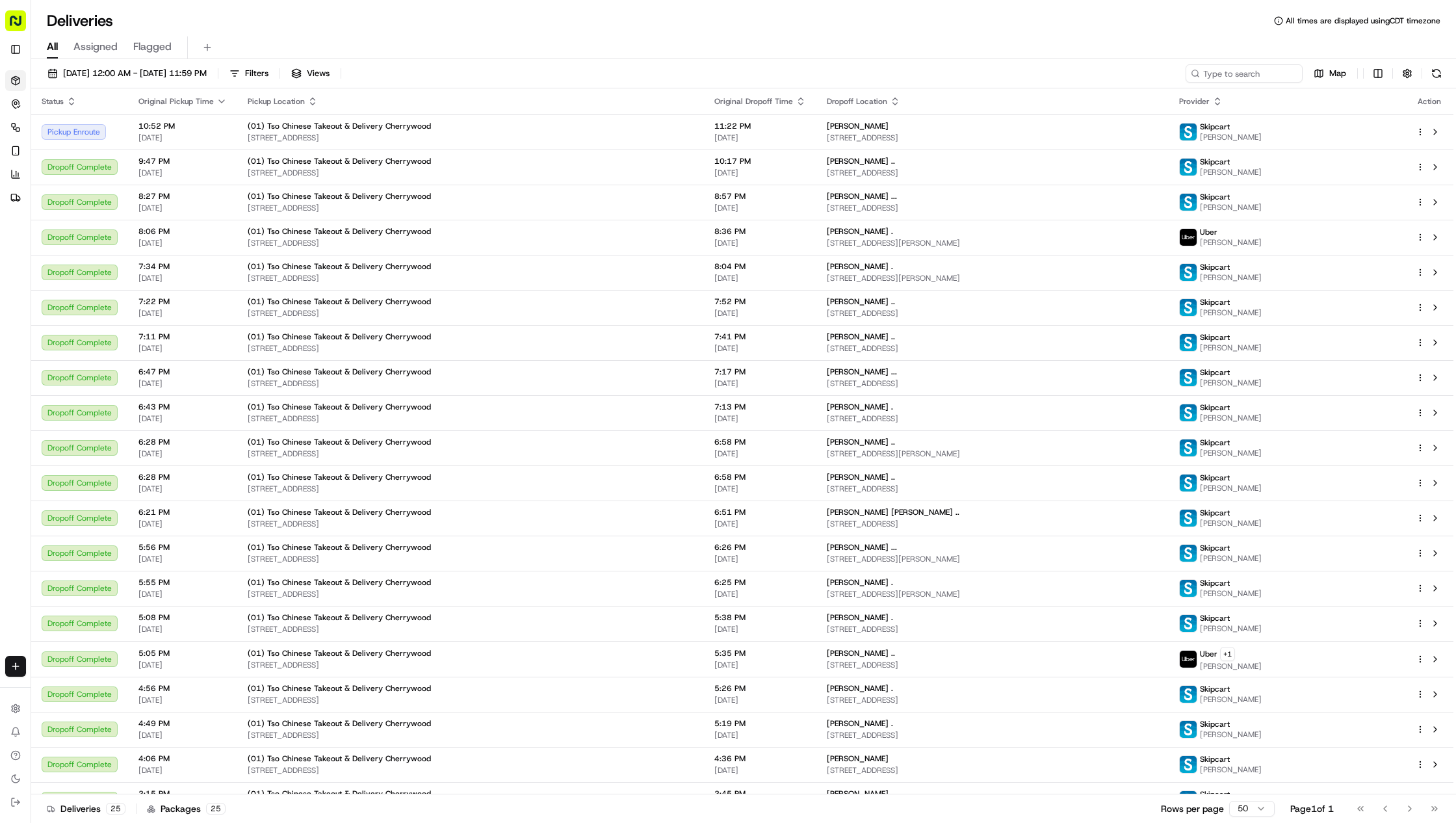
click at [1064, 129] on div "Anthony Fowlkes" at bounding box center [992, 126] width 332 height 10
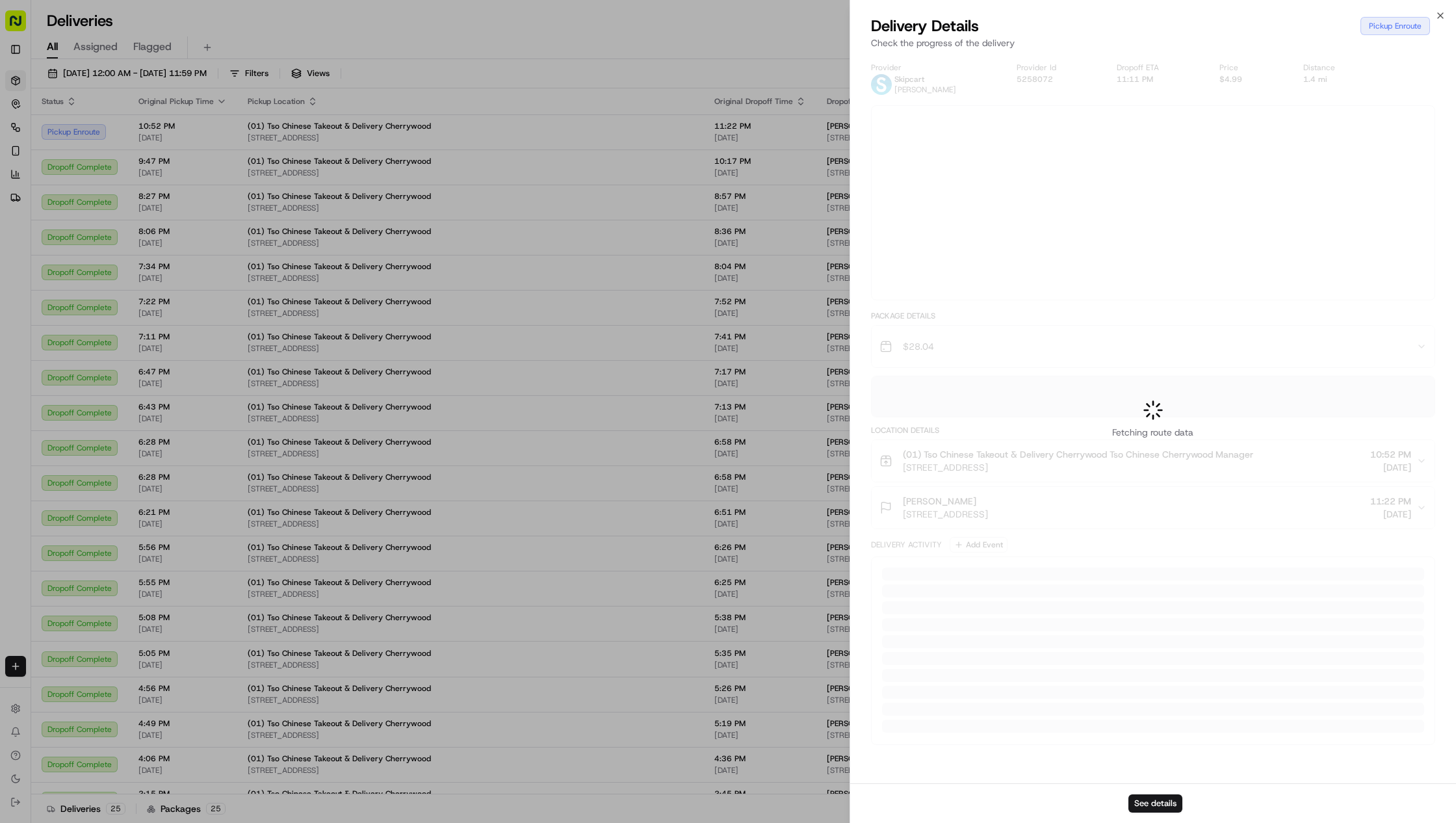
click at [1064, 129] on div at bounding box center [728, 411] width 1456 height 823
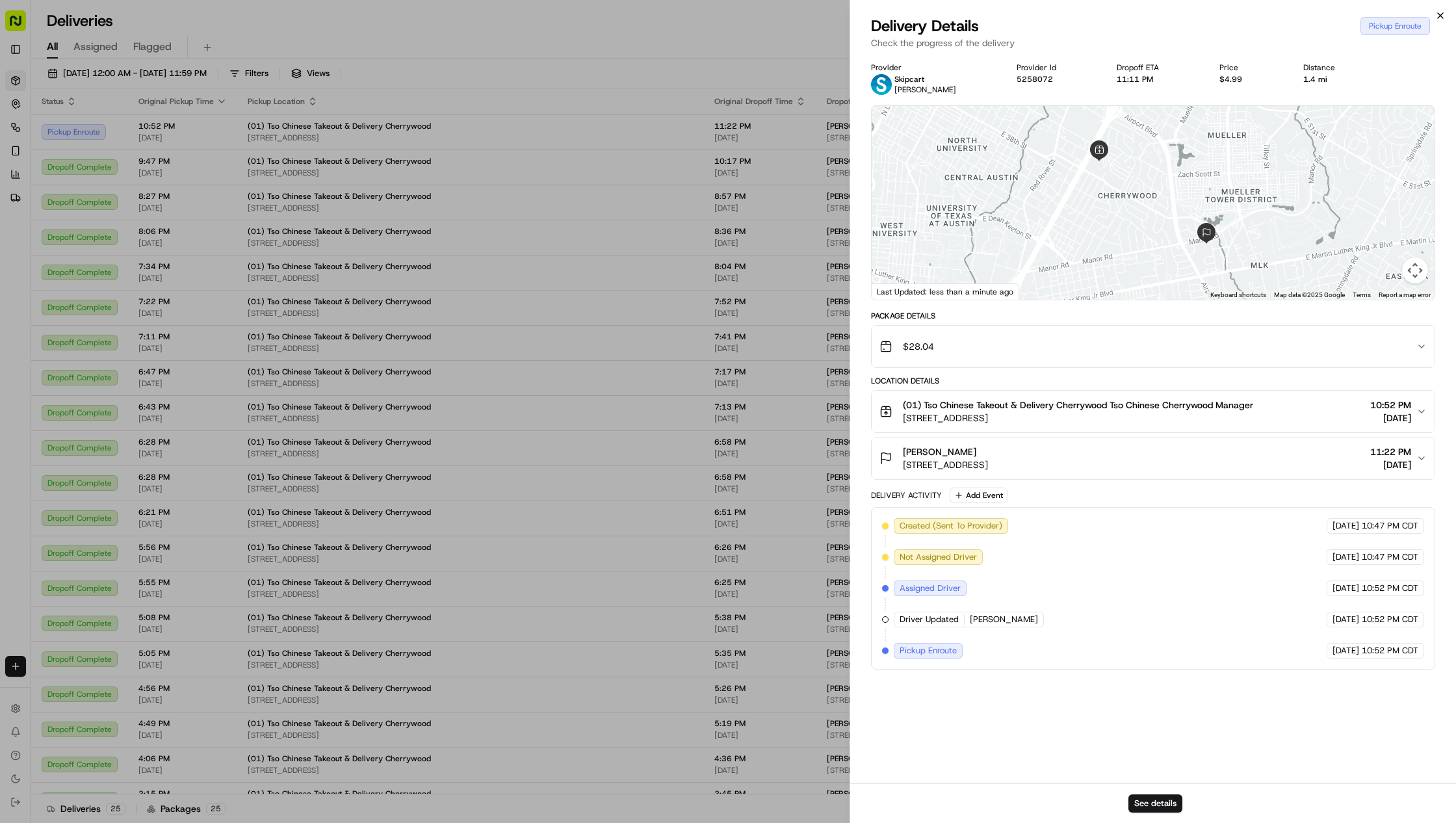
click at [1439, 14] on icon "button" at bounding box center [1440, 15] width 5 height 5
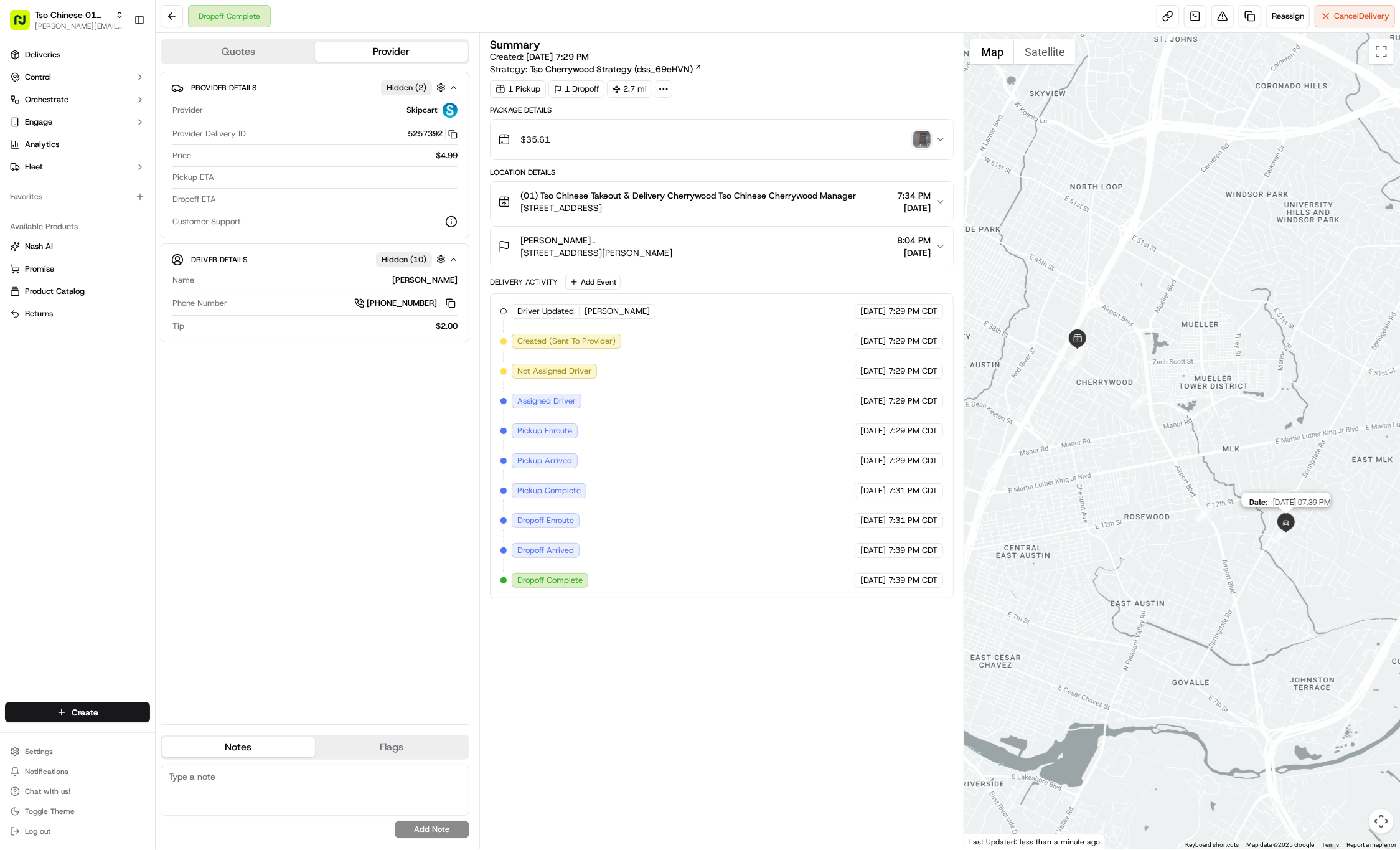
click at [1287, 525] on img at bounding box center [1286, 523] width 20 height 20
click at [921, 143] on img "button" at bounding box center [921, 139] width 17 height 17
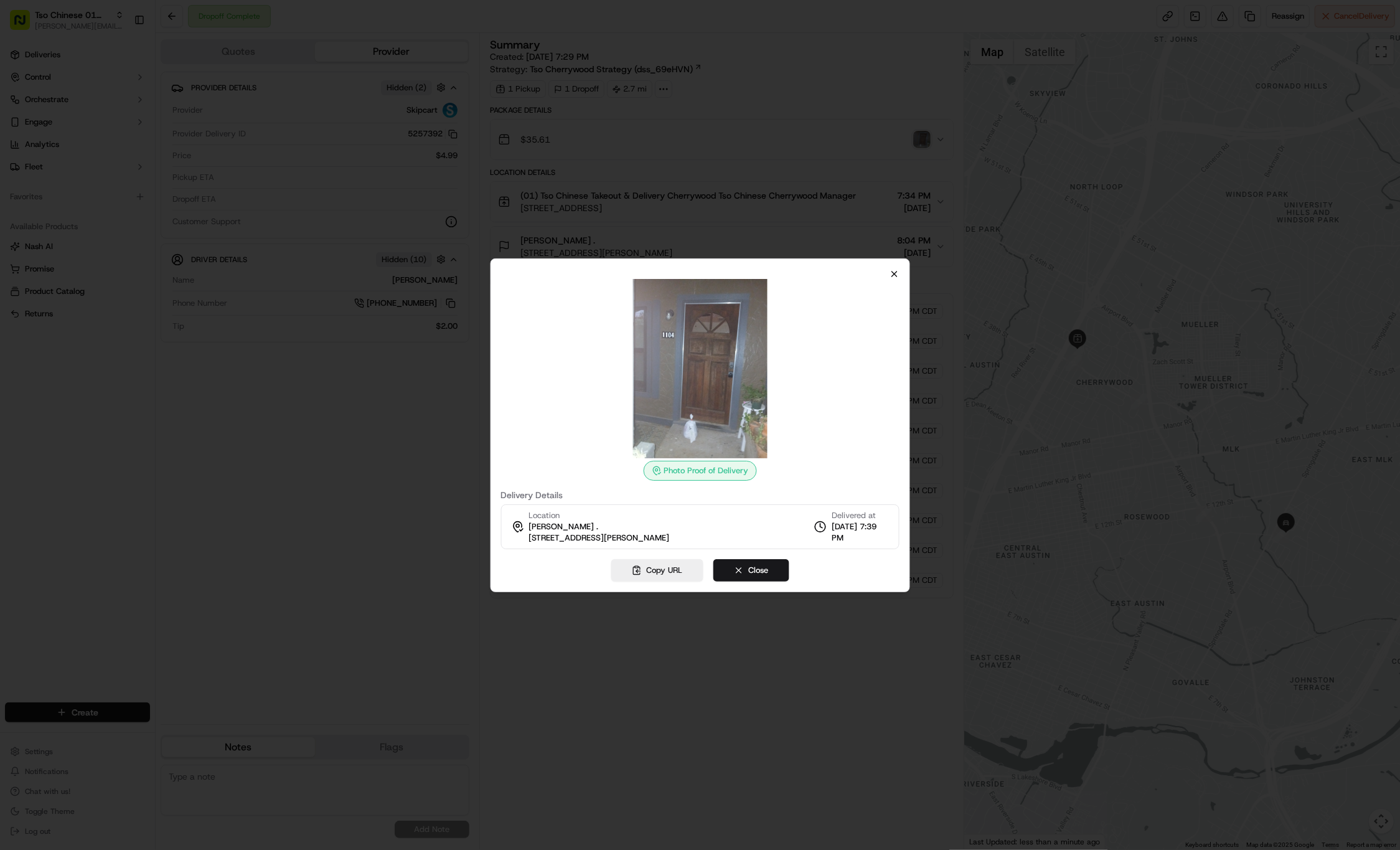
click at [892, 271] on icon "button" at bounding box center [894, 274] width 10 height 10
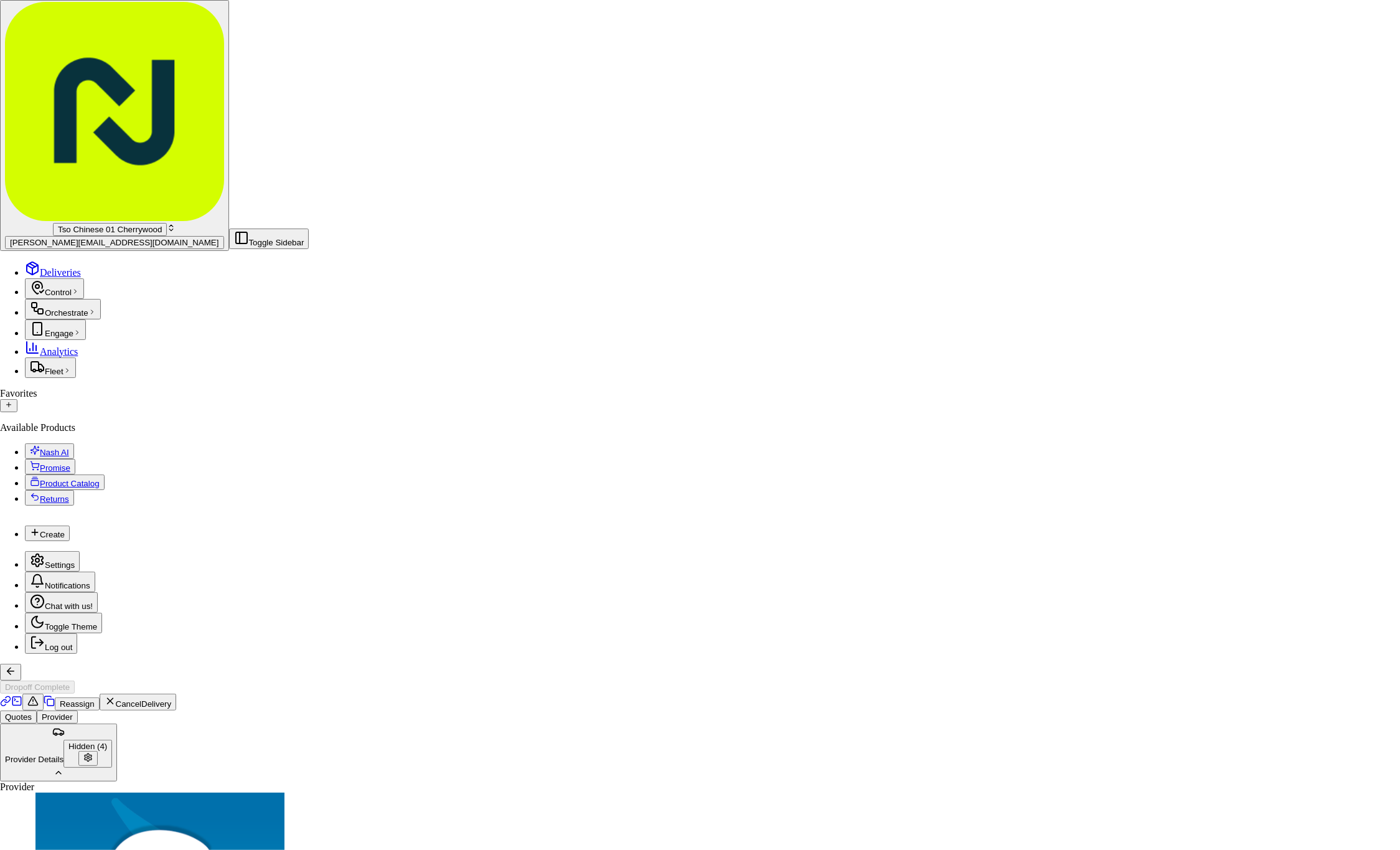
click at [199, 732] on link "Delivery" at bounding box center [178, 728] width 51 height 28
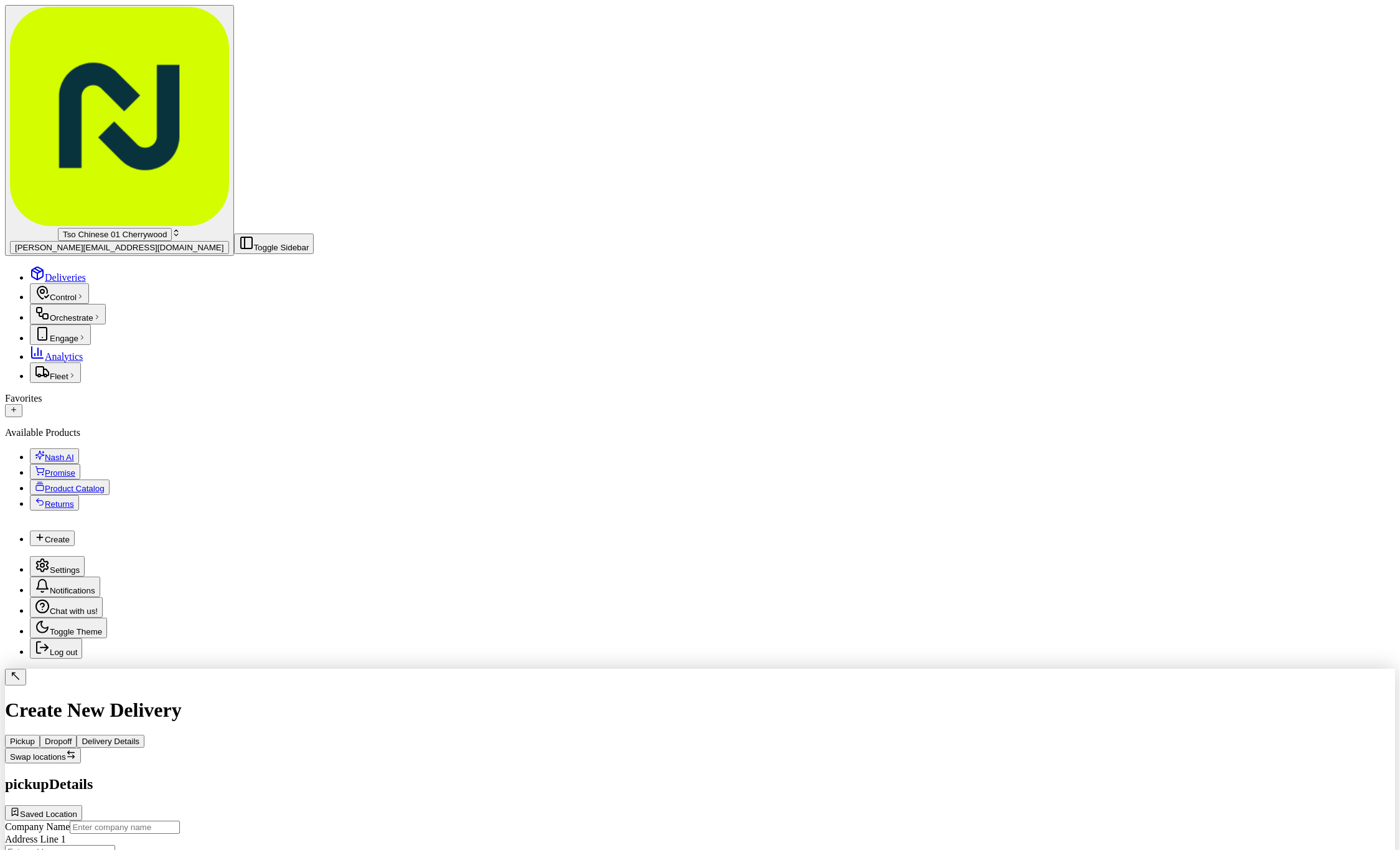
click at [78, 809] on span "Saved Location" at bounding box center [48, 813] width 57 height 9
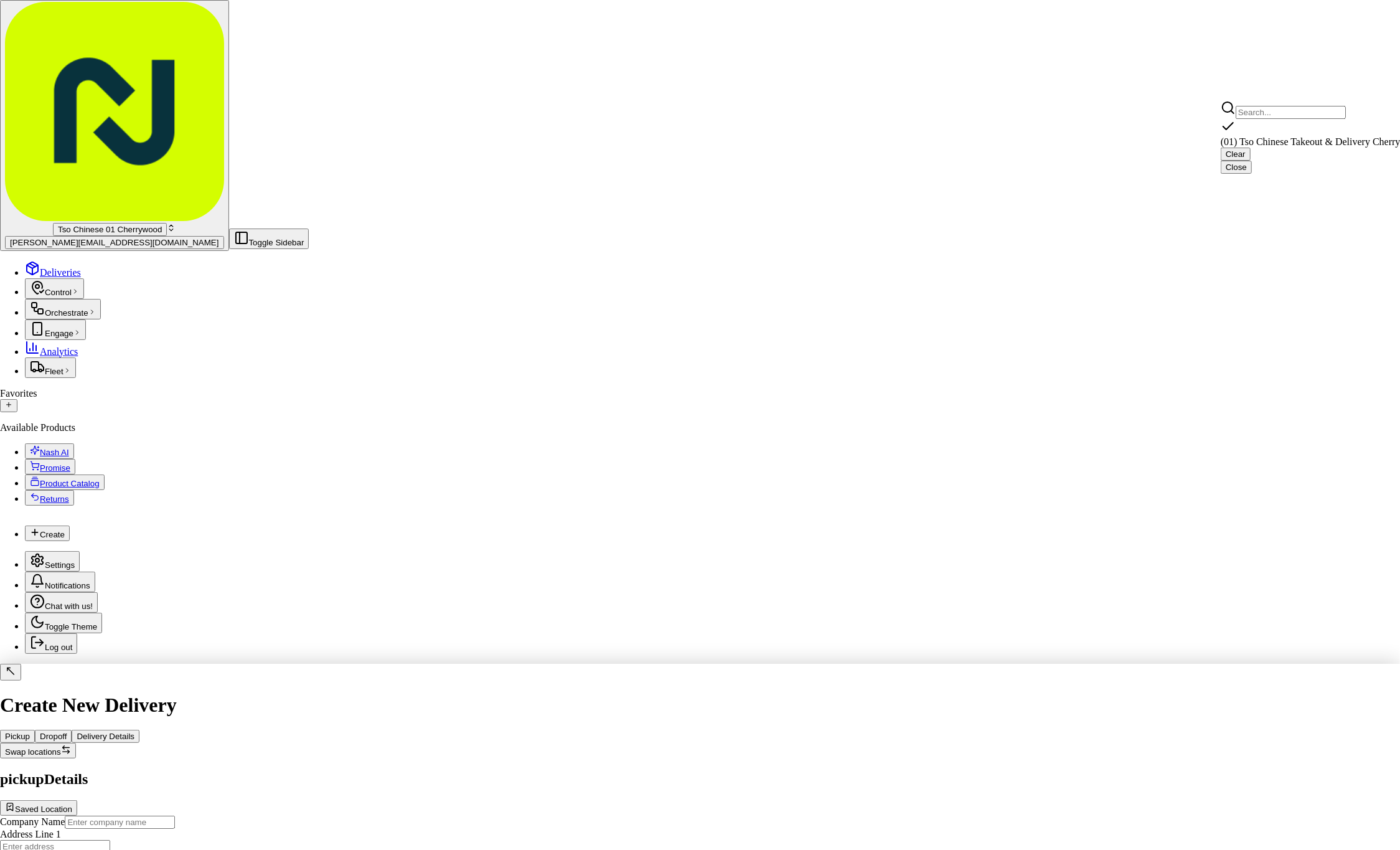
click at [1330, 142] on span "(01) Tso Chinese Takeout & Delivery Cherrywood" at bounding box center [1321, 141] width 202 height 11
type input "(01) Tso Chinese Takeout & Delivery Cherrywood"
type input "Ste E-5"
type input "Austin"
type input "US"
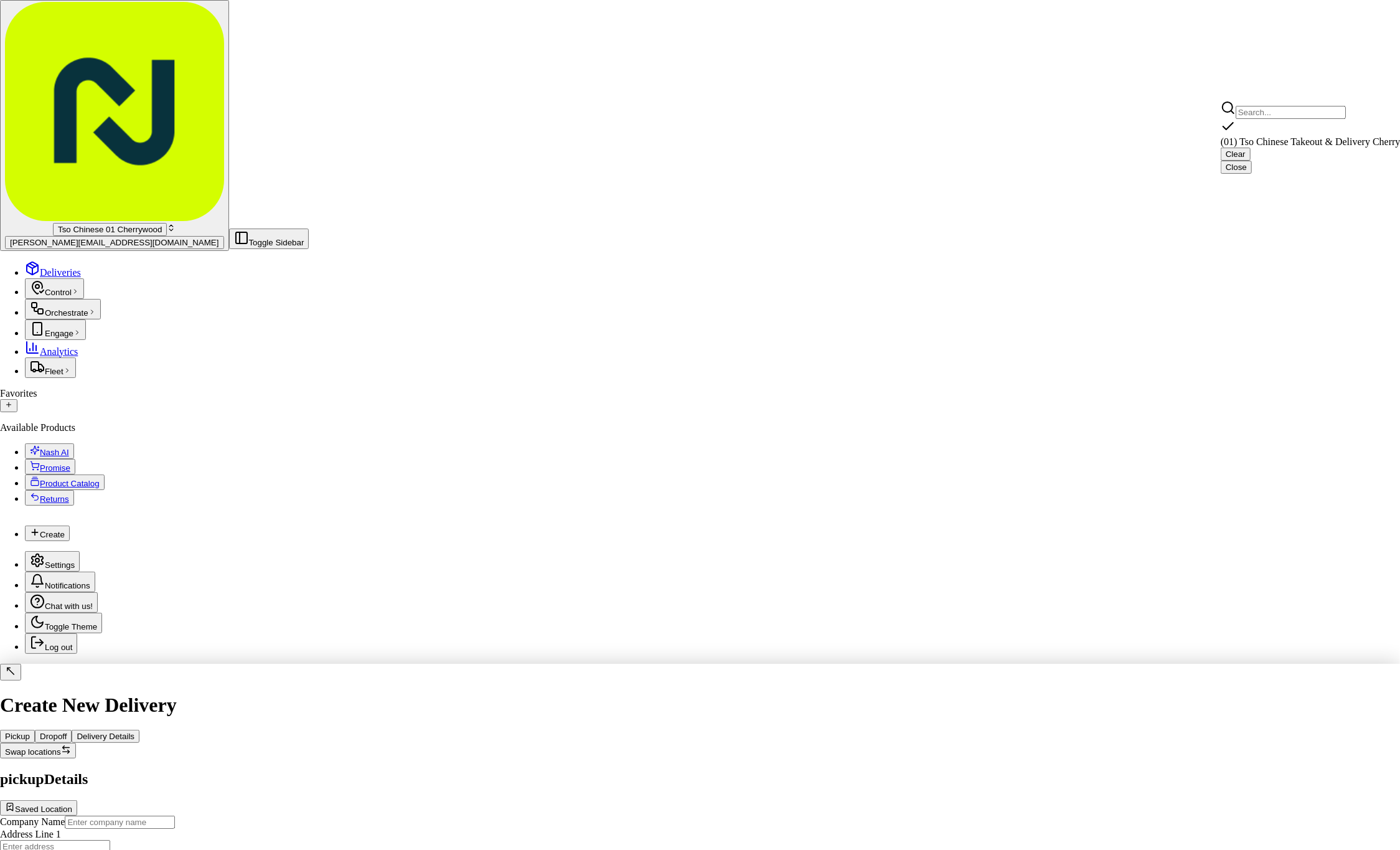
type input "TX"
type input "78722"
type input "Tso Chinese"
type input "Cherrywood Manager"
type input "cherrywoodstore@tsochinese.com"
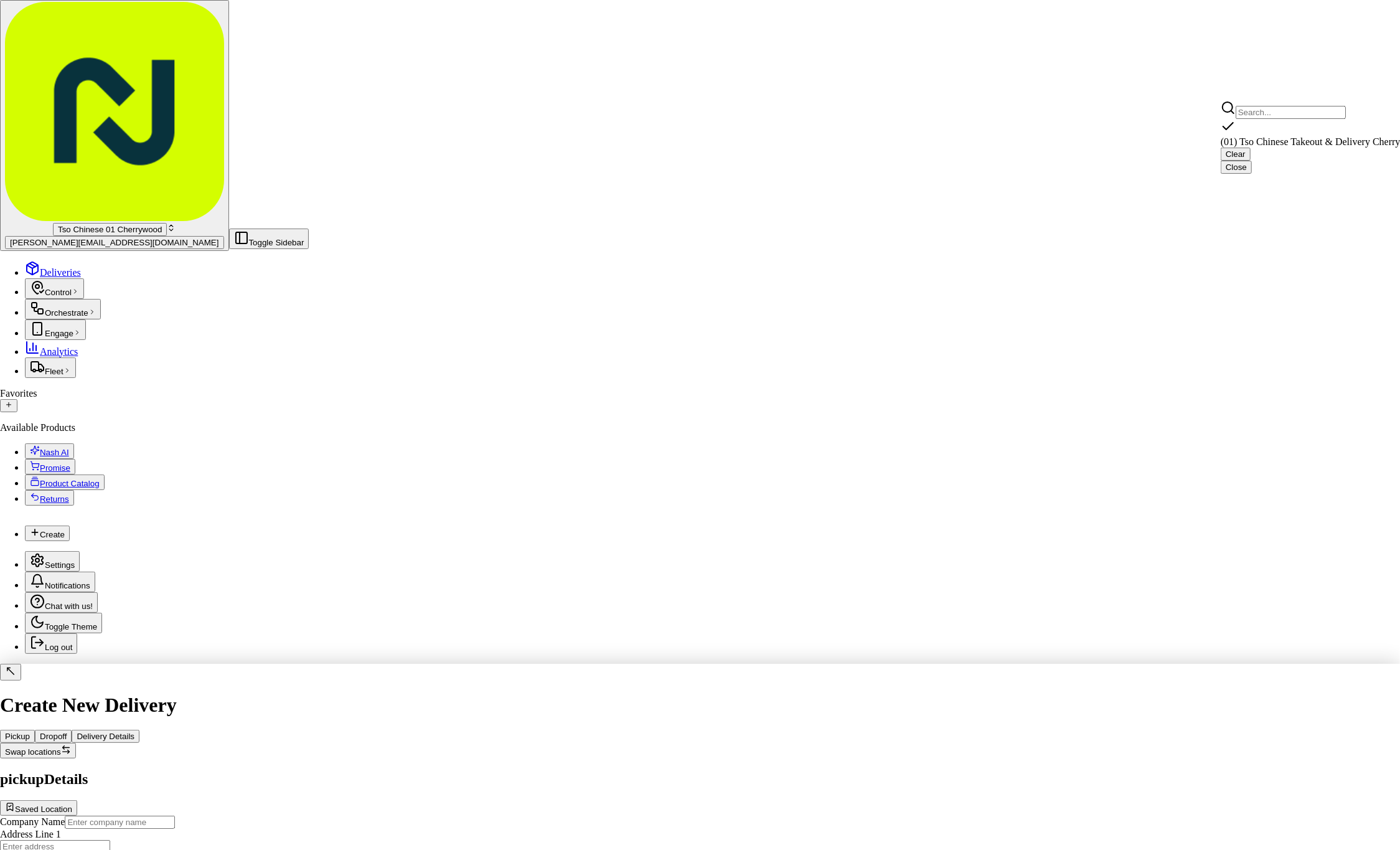
type input "+1 512 401 3232"
type textarea "Submit a picture displaying address & food as Proof of Delivery. Envía una foto…"
type input "3909 N Interstate Hwy 35"
click at [1122, 829] on html "Tso Chinese 01 Cherrywood jason@tsochinese.com Toggle Sidebar Deliveries Contro…" at bounding box center [700, 563] width 1400 height 1125
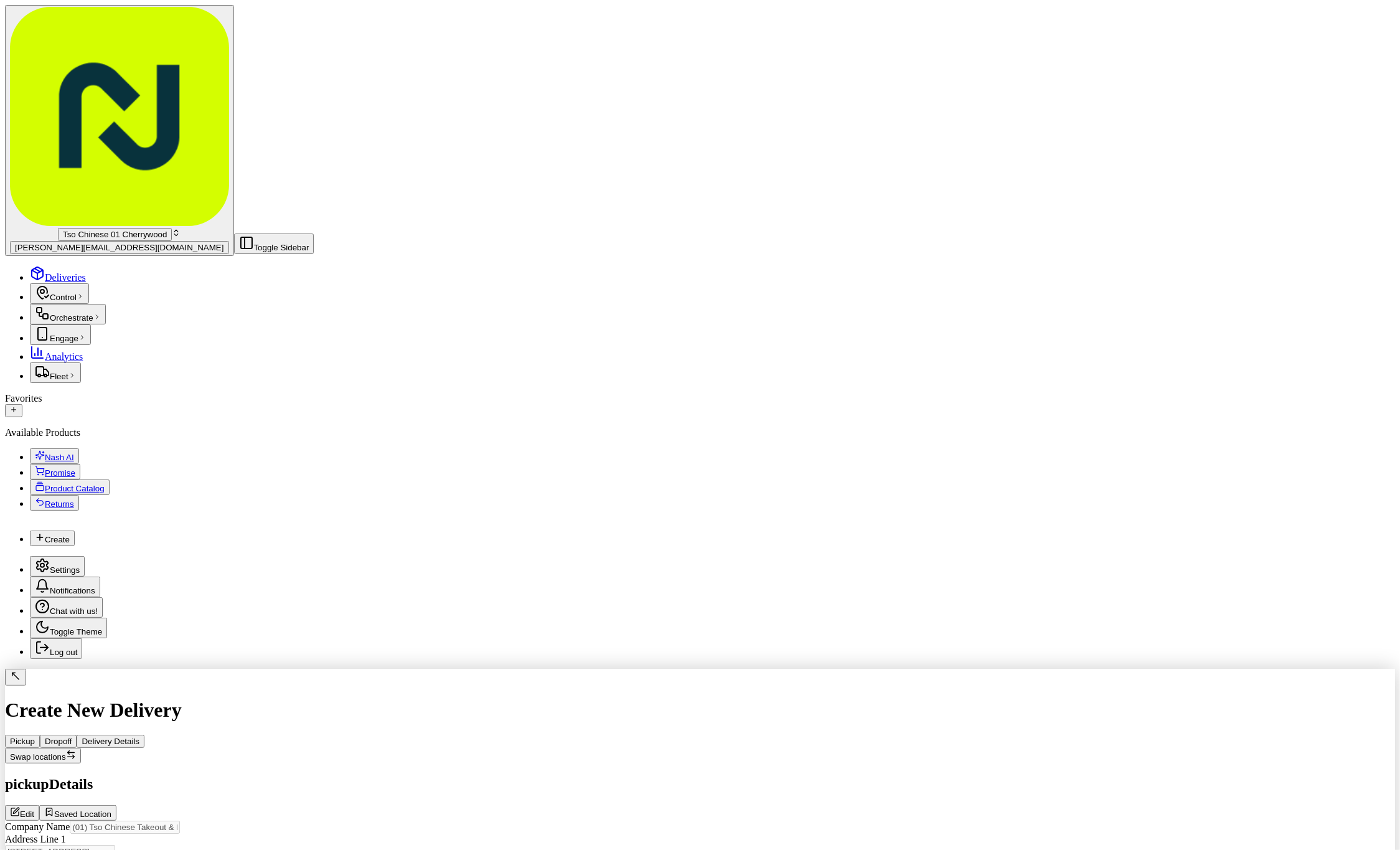
paste input "Anthony"
type input "Anthony"
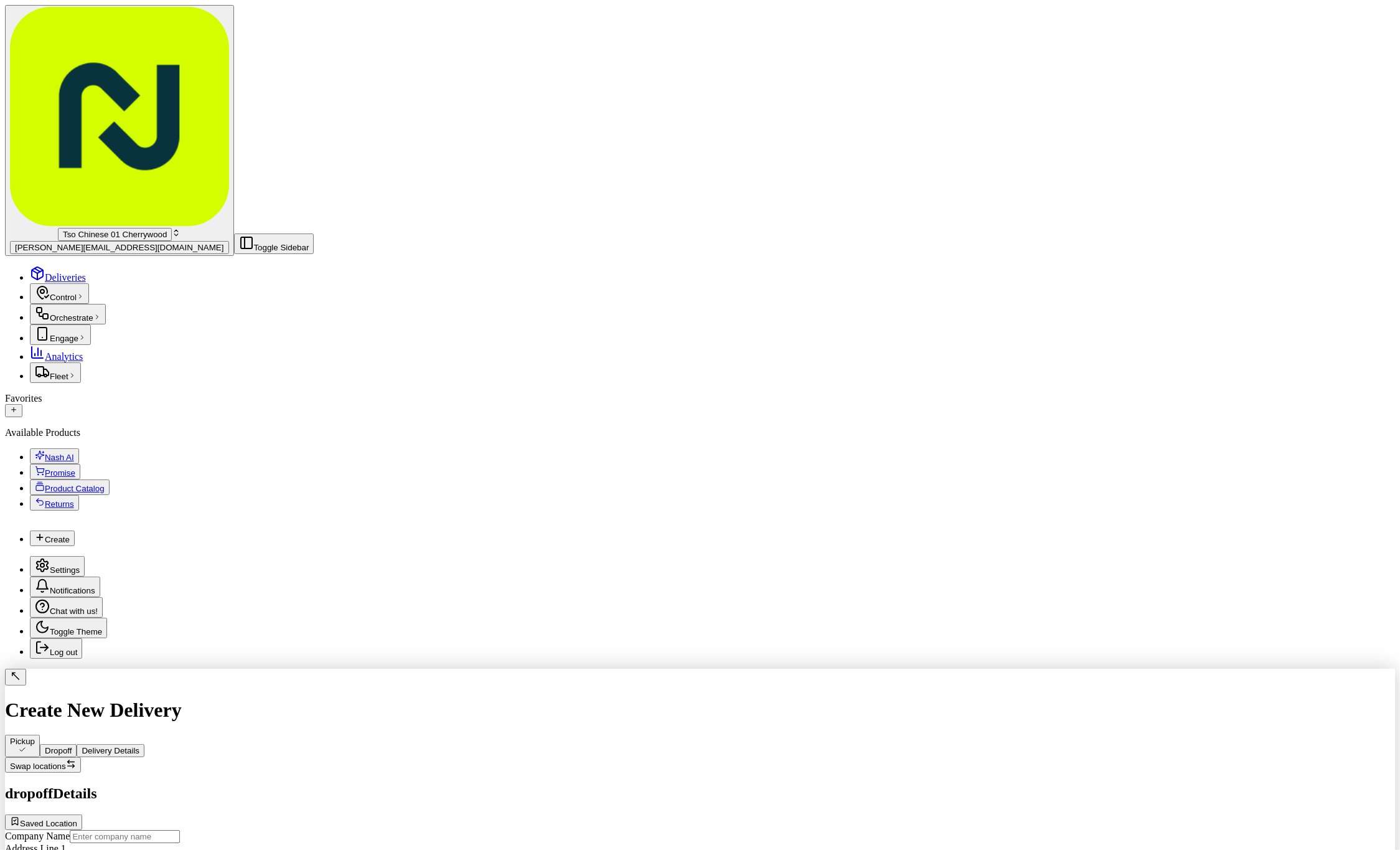
paste input "Fowlkes"
type input "Fowlkes"
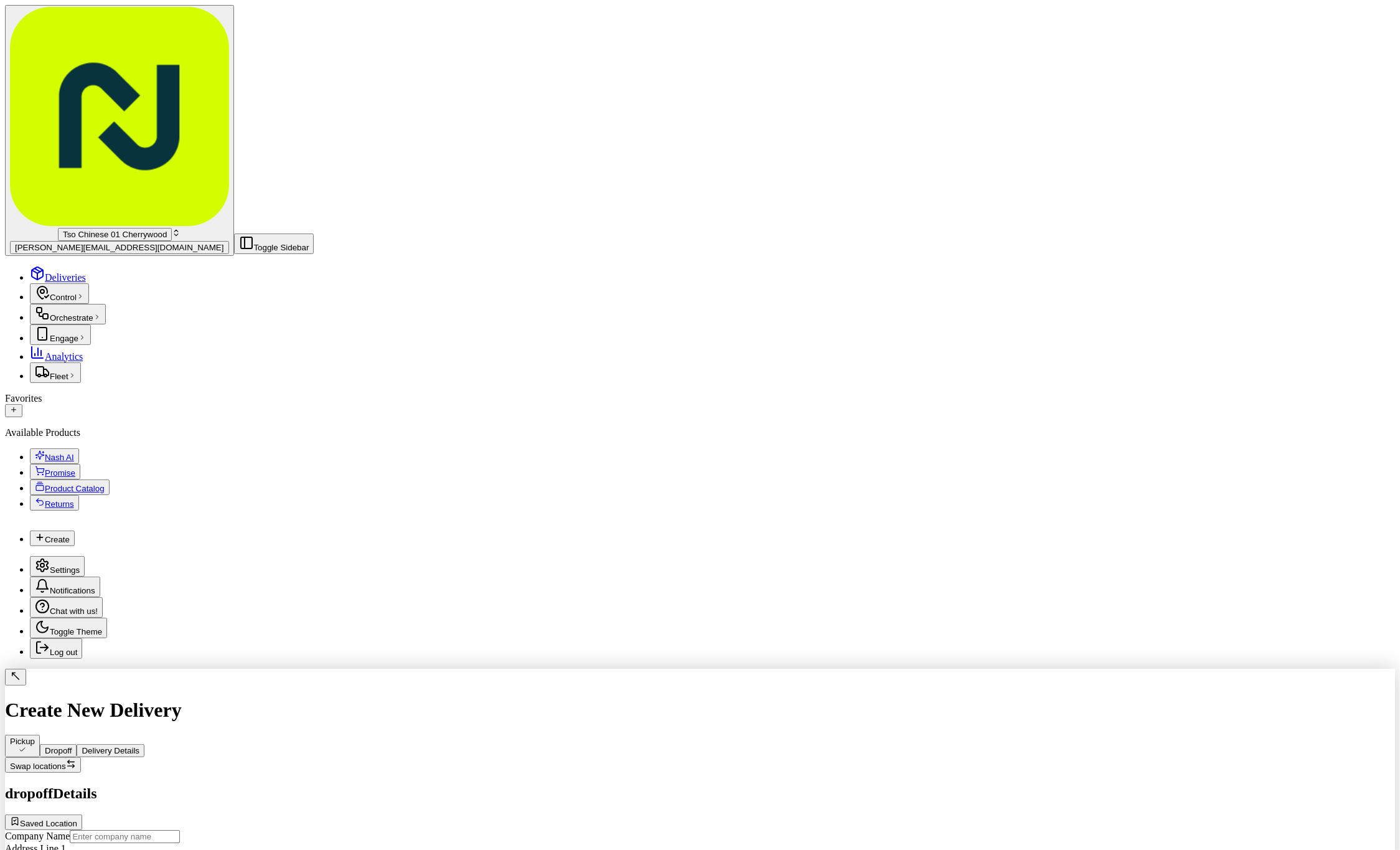
paste input "248 930 7249"
type input "+1 248 930 7249"
click at [115, 849] on input "text" at bounding box center [60, 861] width 110 height 13
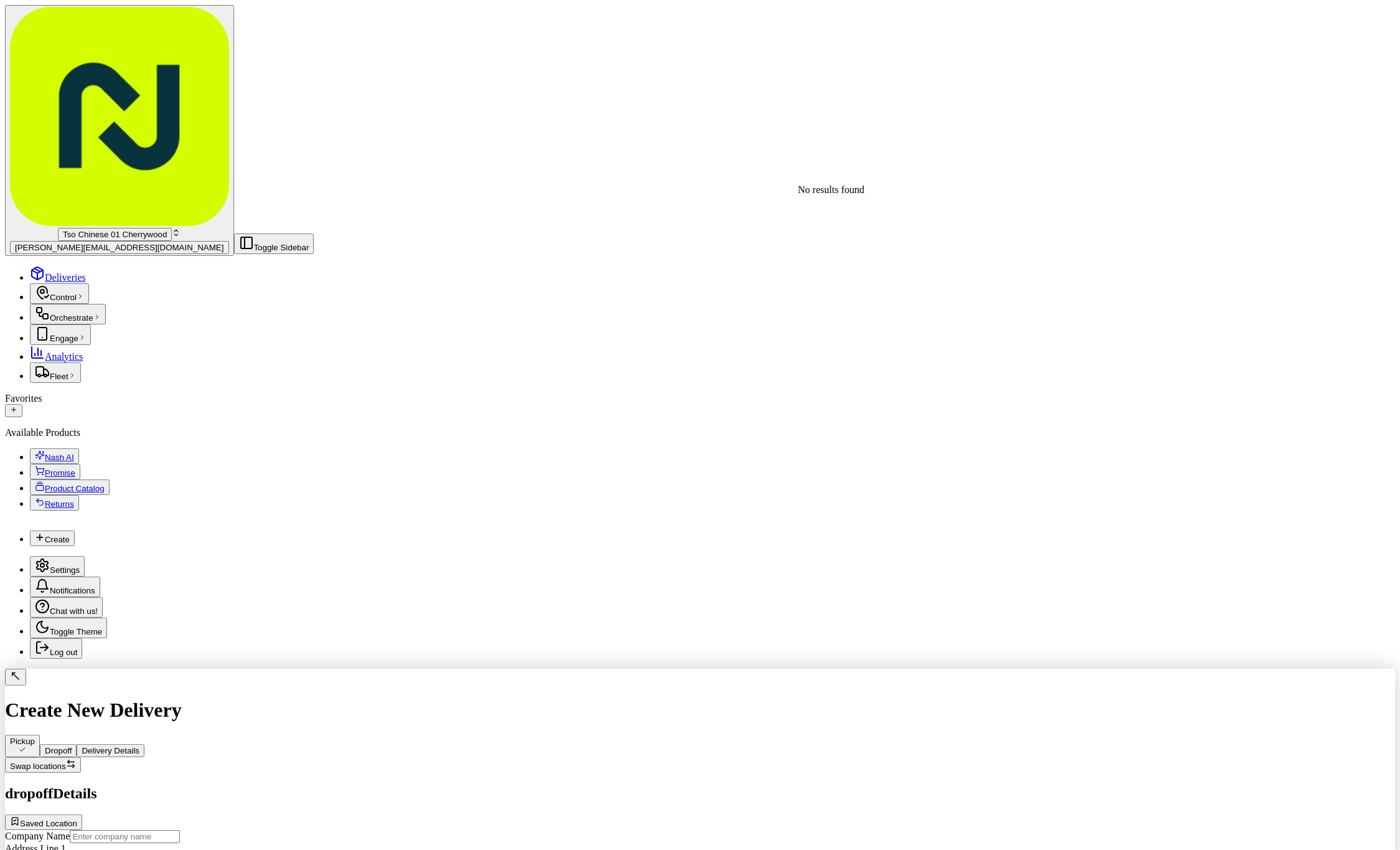
paste input "3219 Manor Rd"
click at [873, 200] on div "3219 Manor Rd, Austin, TX" at bounding box center [891, 193] width 187 height 17
type input "3219 Manor Rd, Austin, TX 78723, USA"
type input "Austin"
type input "United States"
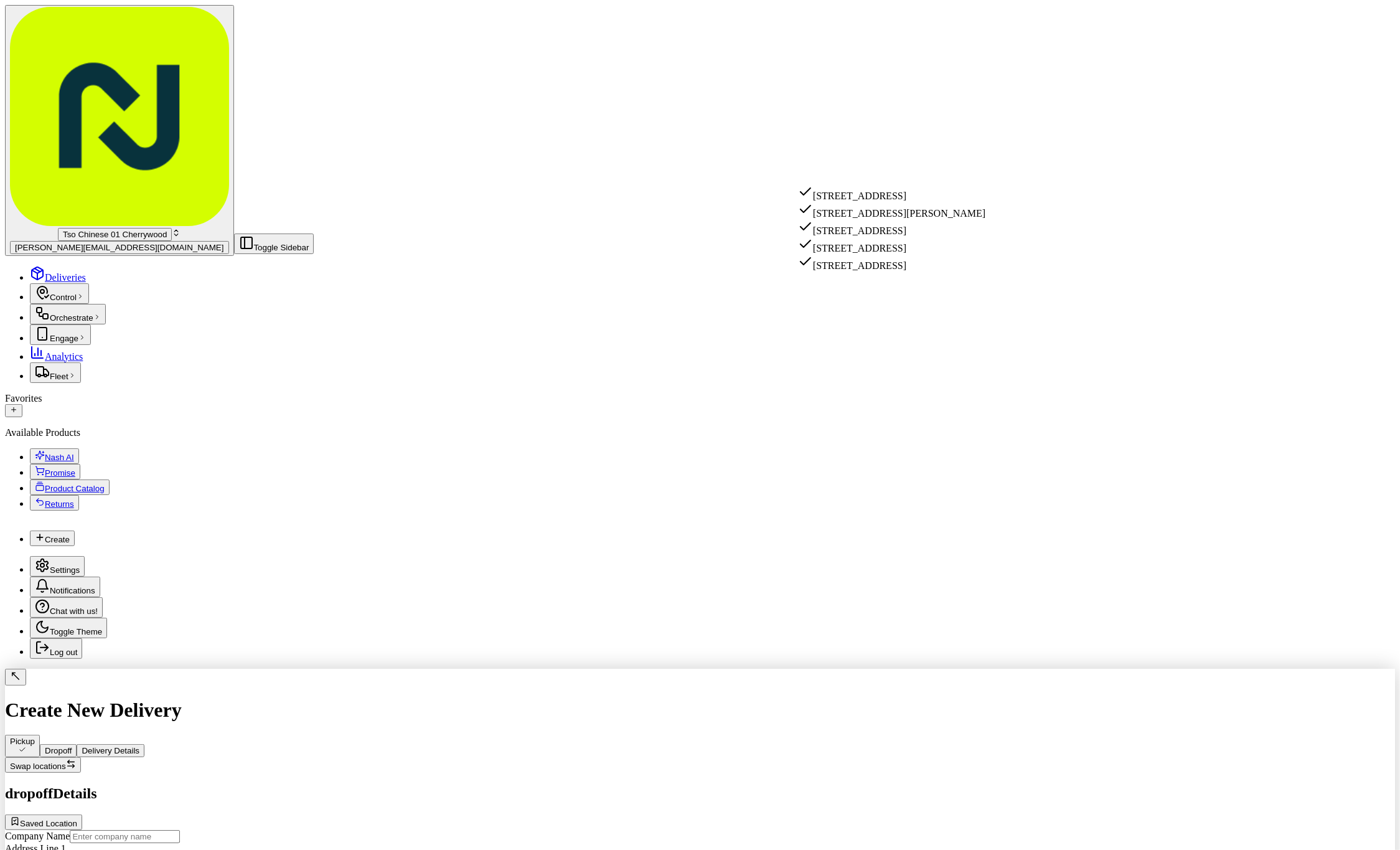
type input "TX"
type input "78723"
type input "3219 Manor Road"
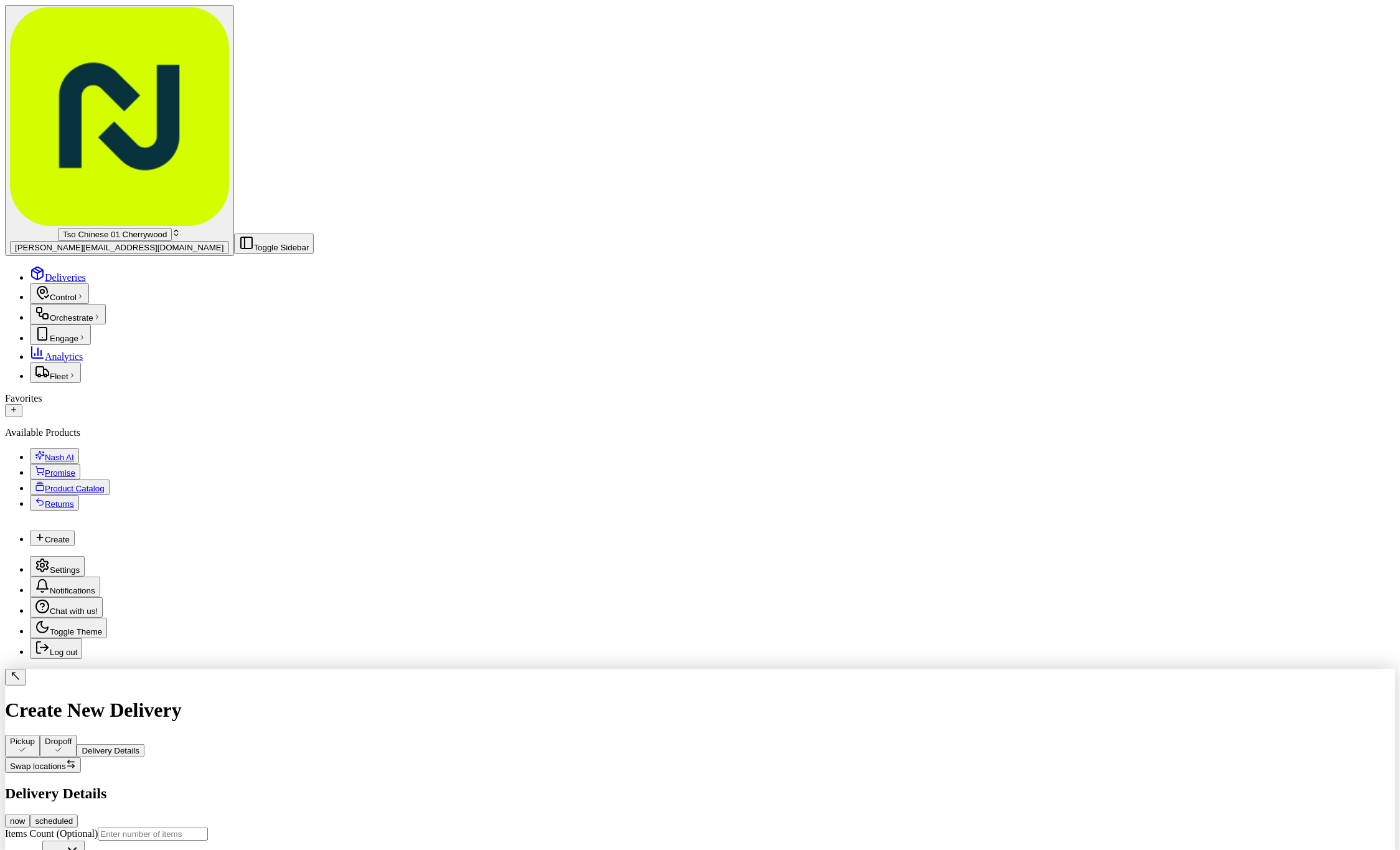
paste input "TV7C1SI"
type input "TV7C1SI"
type input "28.04"
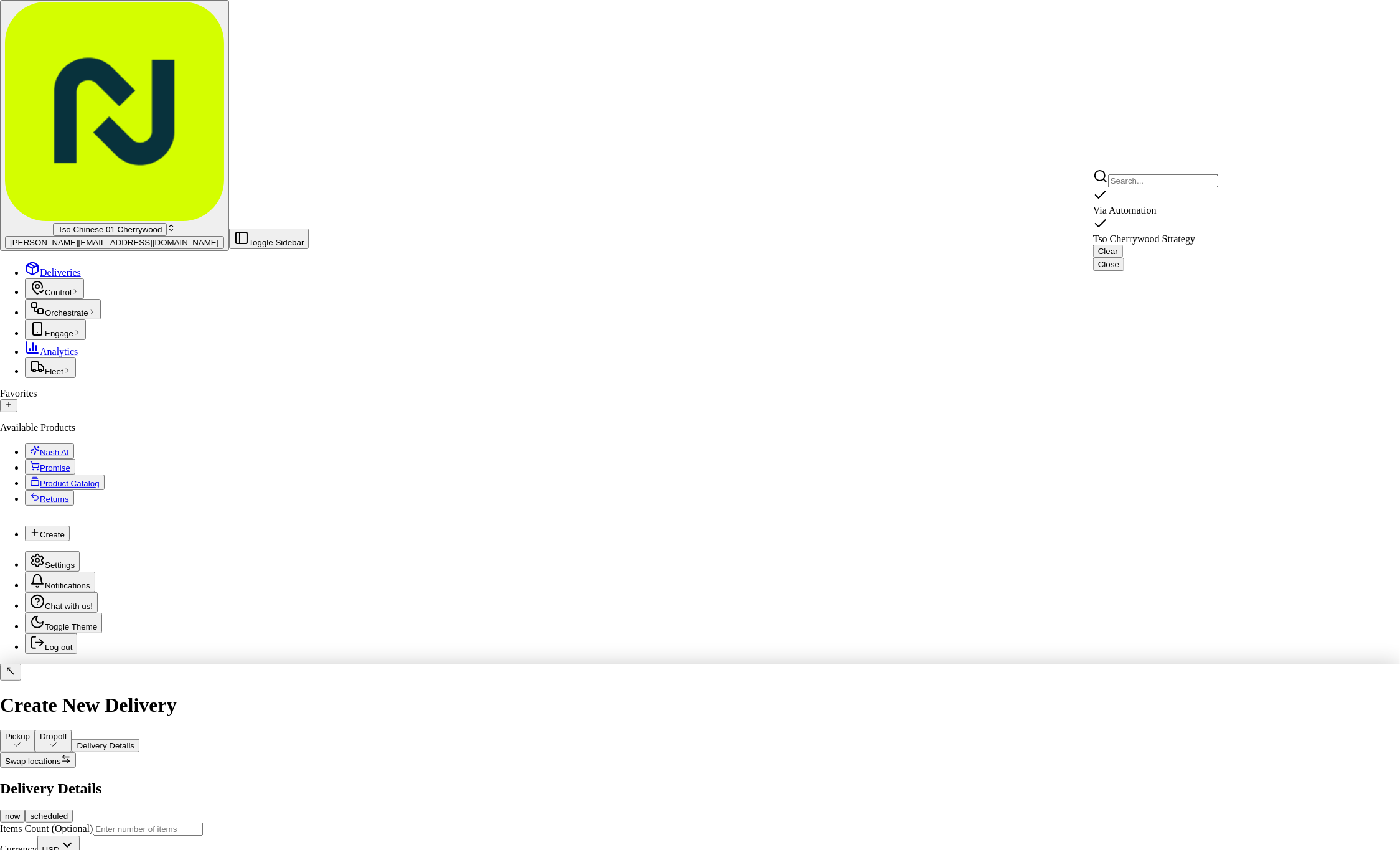
click at [1160, 234] on span "Tso Cherrywood Strategy" at bounding box center [1144, 238] width 102 height 11
click at [1153, 389] on html "Tso Chinese 01 Cherrywood jason@tsochinese.com Toggle Sidebar Deliveries Contro…" at bounding box center [700, 580] width 1400 height 1159
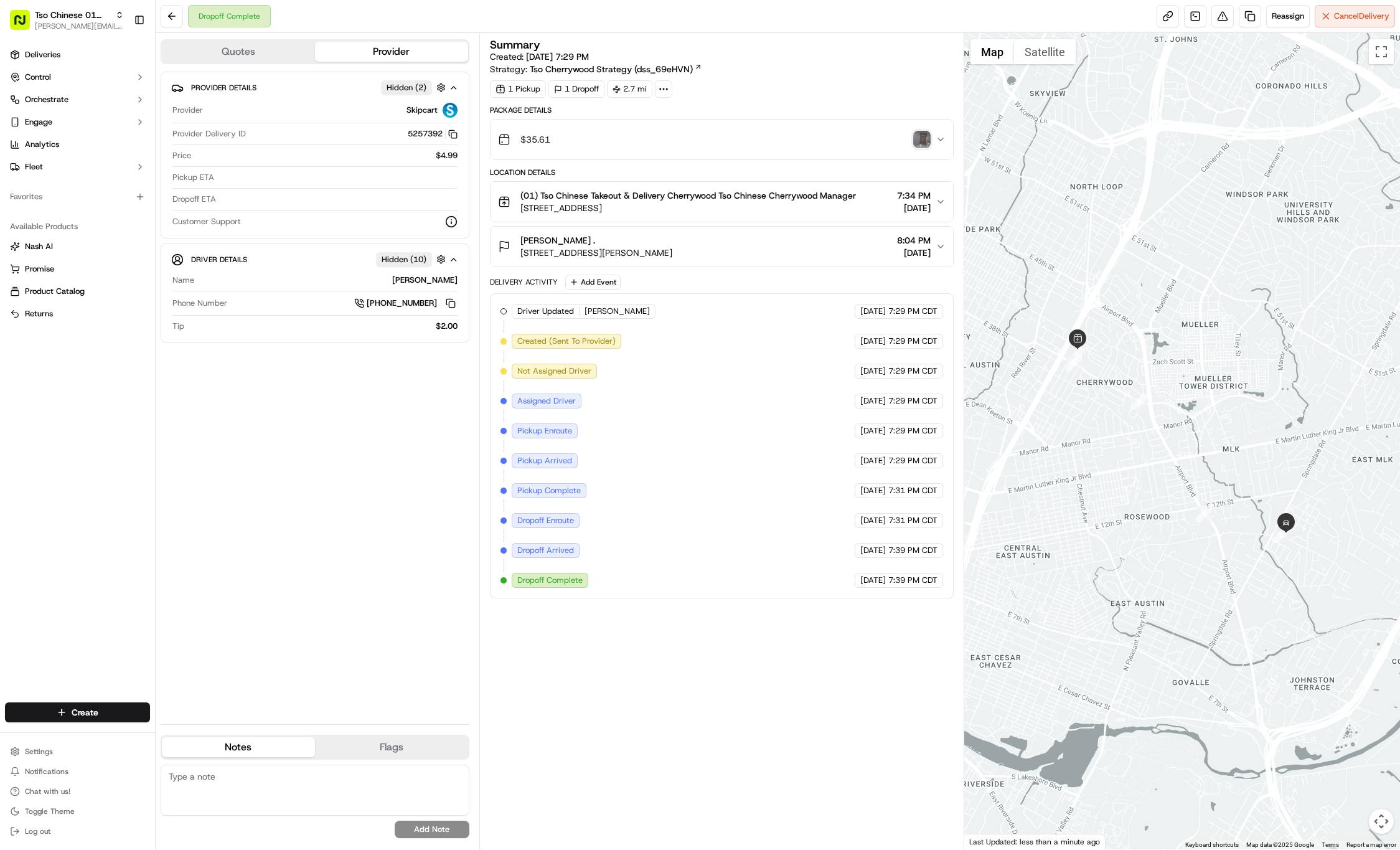
click at [749, 2] on div "Dropoff Complete Reassign Cancel Delivery" at bounding box center [778, 16] width 1244 height 33
